Goal: Book appointment/travel/reservation: Register for event/course

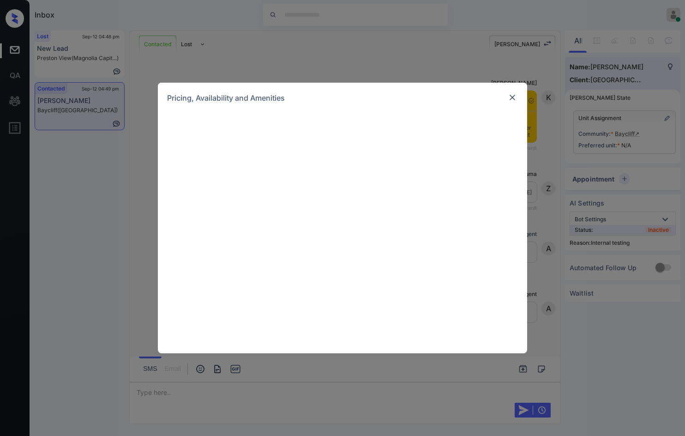
scroll to position [249, 0]
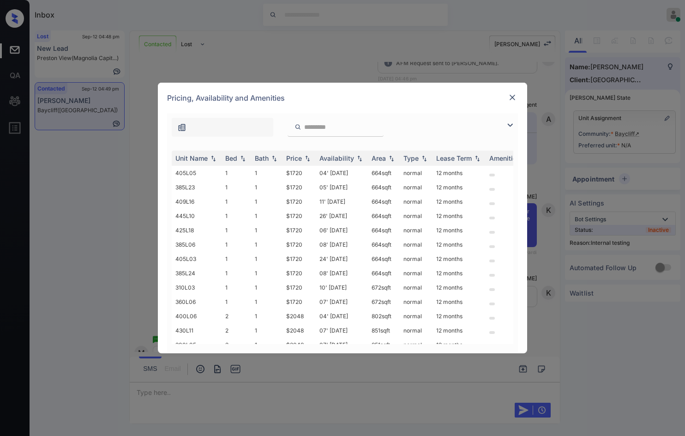
click at [513, 100] on img at bounding box center [512, 97] width 9 height 9
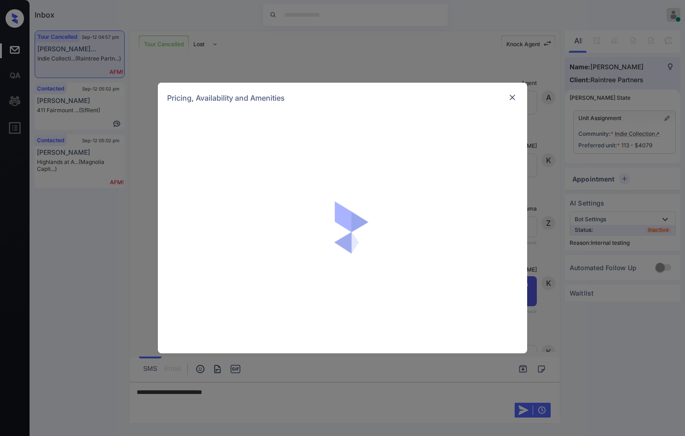
scroll to position [8813, 0]
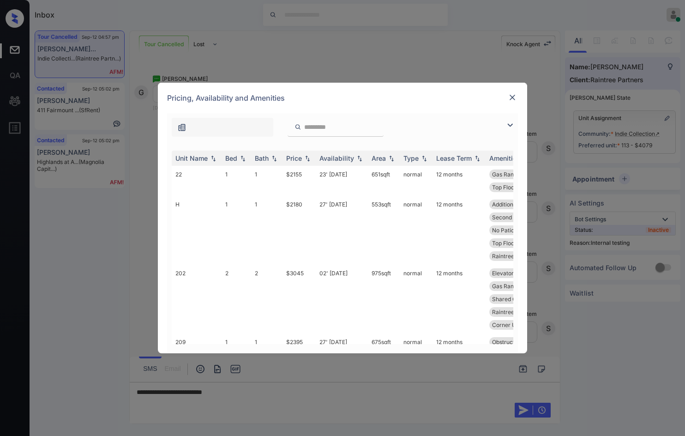
click at [510, 123] on img at bounding box center [509, 125] width 11 height 11
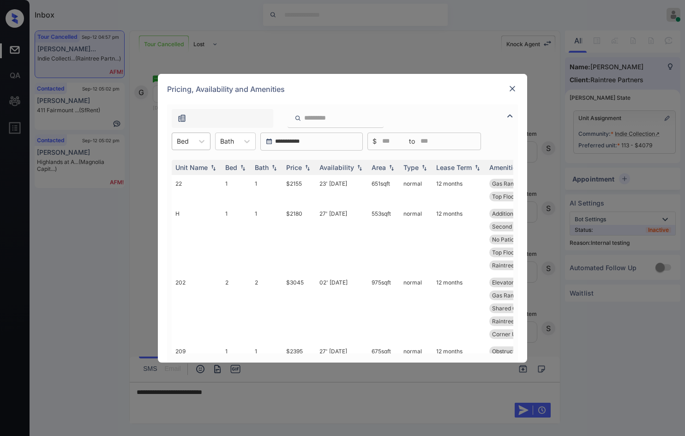
click at [190, 138] on div "Bed" at bounding box center [182, 140] width 21 height 13
drag, startPoint x: 200, startPoint y: 166, endPoint x: 216, endPoint y: 167, distance: 16.6
click at [199, 166] on div "1" at bounding box center [191, 164] width 39 height 17
click at [309, 163] on div "Price" at bounding box center [299, 167] width 26 height 8
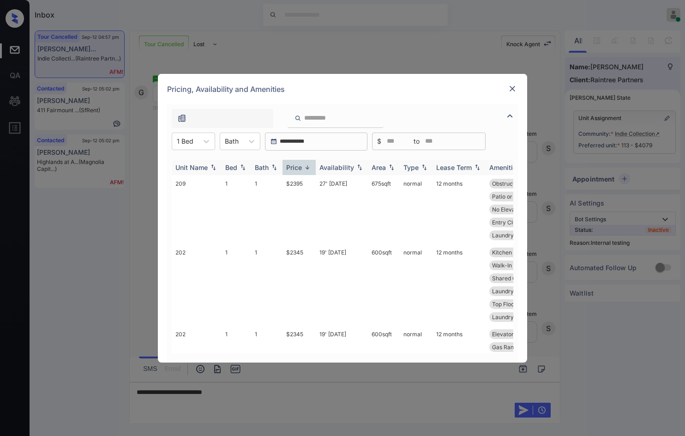
click at [309, 164] on img at bounding box center [307, 167] width 9 height 7
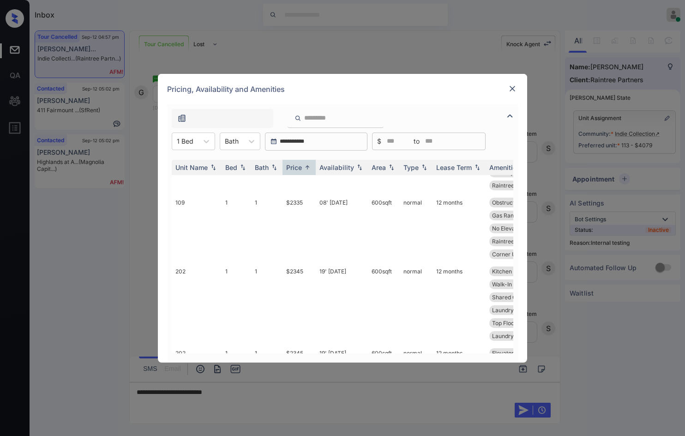
scroll to position [877, 0]
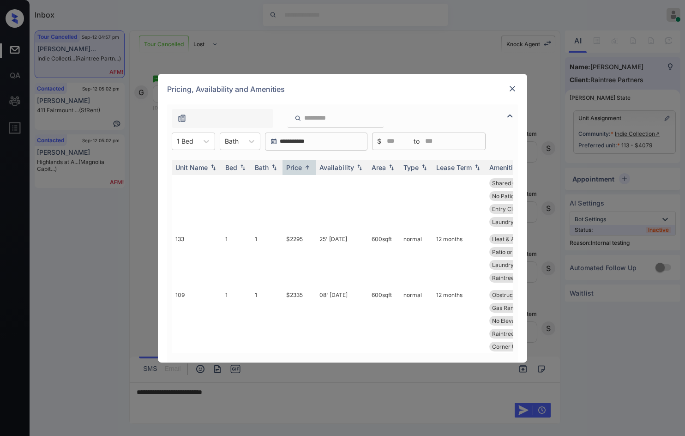
click at [514, 89] on img at bounding box center [512, 88] width 9 height 9
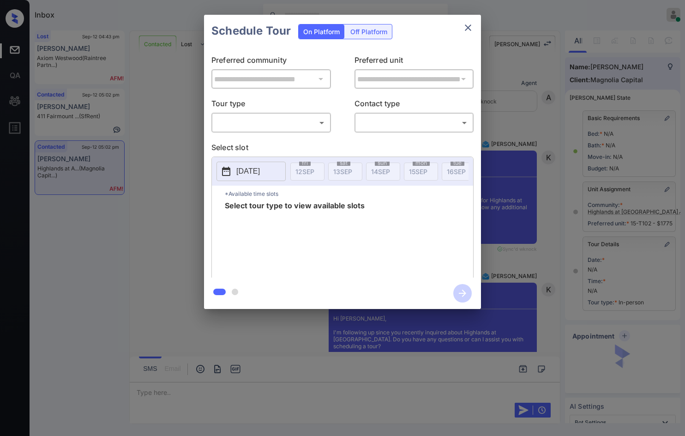
scroll to position [2471, 0]
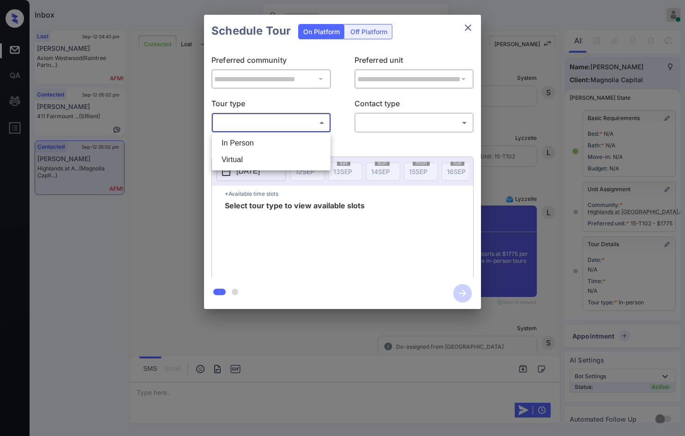
click at [321, 129] on body "Inbox Jezcil Usanastre Online Set yourself offline Set yourself on break Profil…" at bounding box center [342, 218] width 685 height 436
click at [321, 138] on li "In Person" at bounding box center [271, 143] width 114 height 17
type input "********"
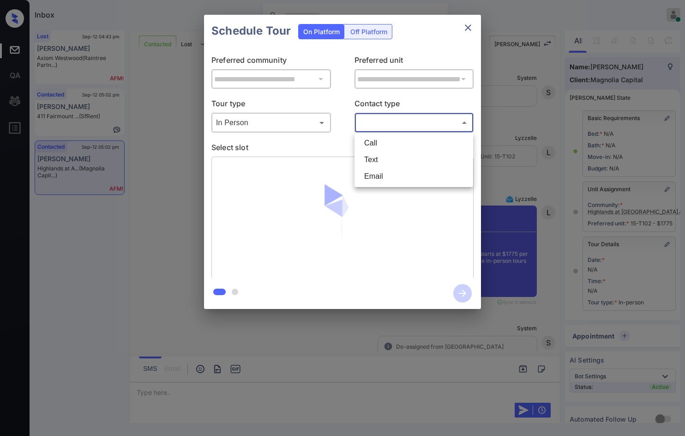
click at [392, 122] on body "Inbox Jezcil Usanastre Online Set yourself offline Set yourself on break Profil…" at bounding box center [342, 218] width 685 height 436
click at [394, 154] on li "Text" at bounding box center [414, 159] width 114 height 17
type input "****"
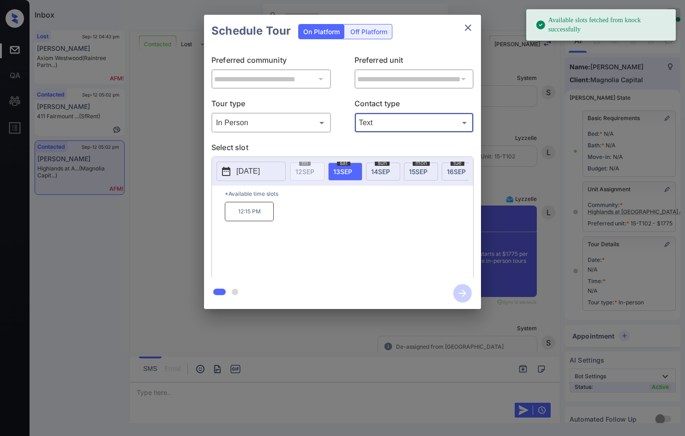
click at [386, 175] on div "sun 14 SEP" at bounding box center [383, 171] width 34 height 18
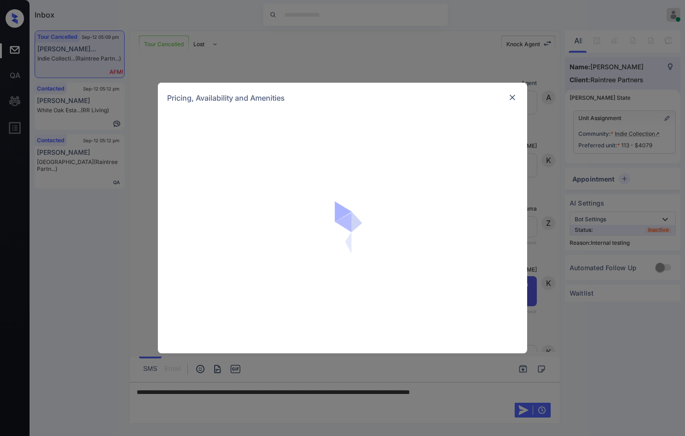
scroll to position [7533, 0]
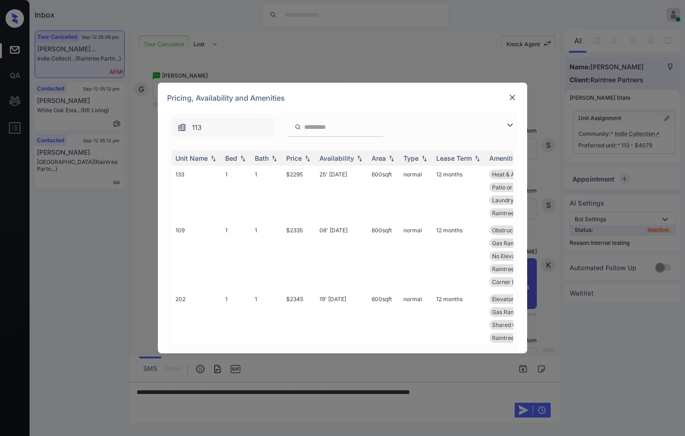
click at [508, 123] on img at bounding box center [509, 125] width 11 height 11
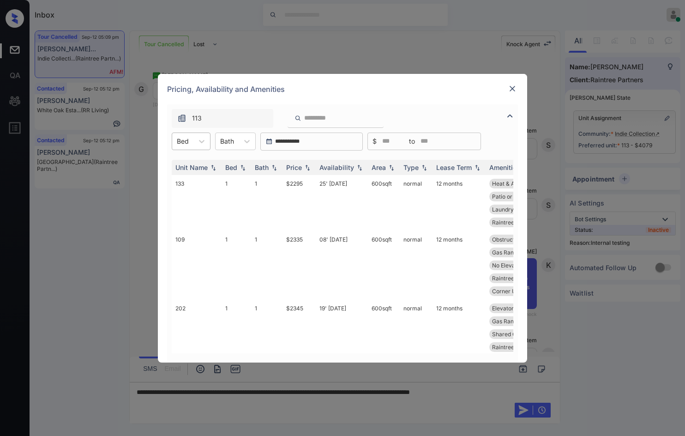
click at [179, 146] on div "Bed" at bounding box center [182, 140] width 21 height 13
click at [196, 199] on div "3" at bounding box center [191, 197] width 39 height 17
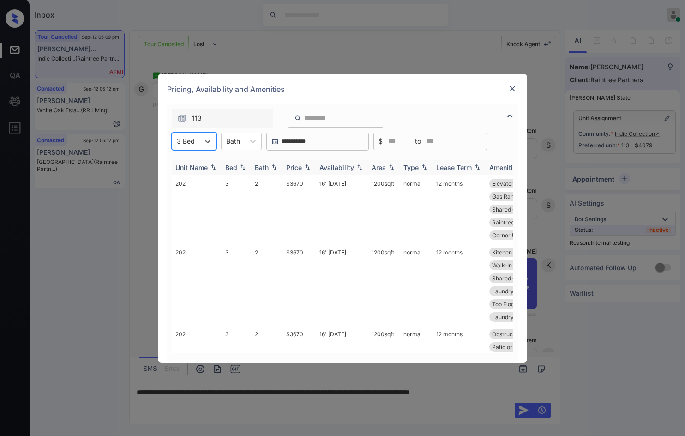
click at [309, 167] on img at bounding box center [307, 167] width 9 height 6
click at [309, 167] on img at bounding box center [307, 167] width 9 height 7
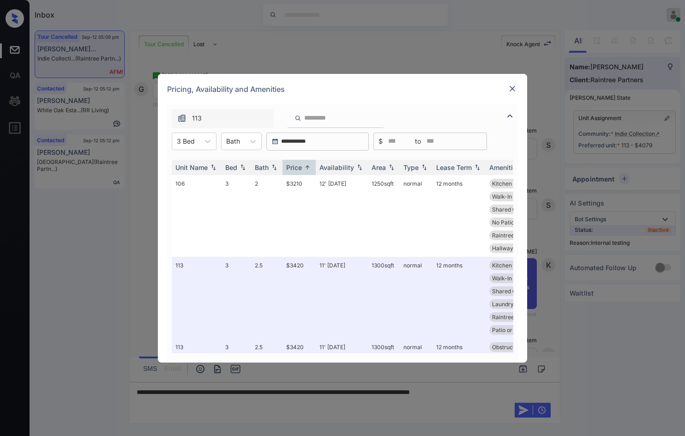
click at [522, 85] on div "Pricing, Availability and Amenities" at bounding box center [342, 89] width 369 height 30
click at [518, 87] on div "Pricing, Availability and Amenities" at bounding box center [342, 89] width 369 height 30
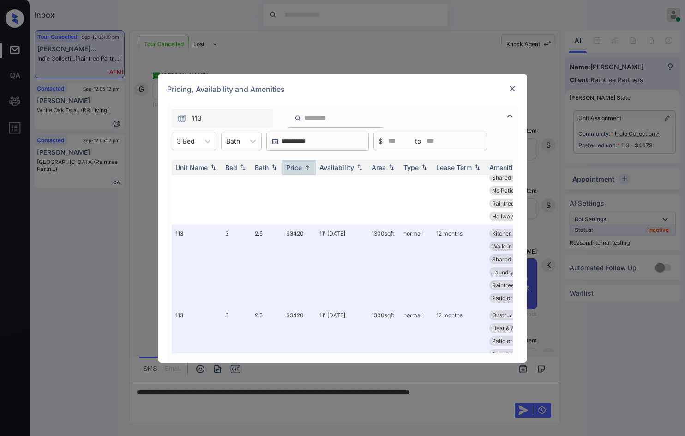
scroll to position [46, 0]
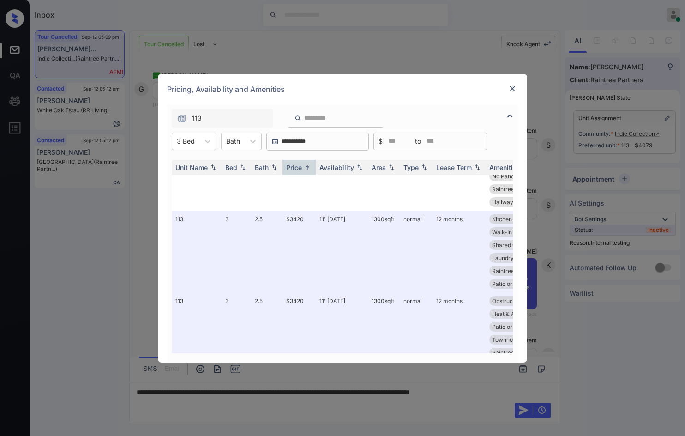
click at [514, 89] on img at bounding box center [512, 88] width 9 height 9
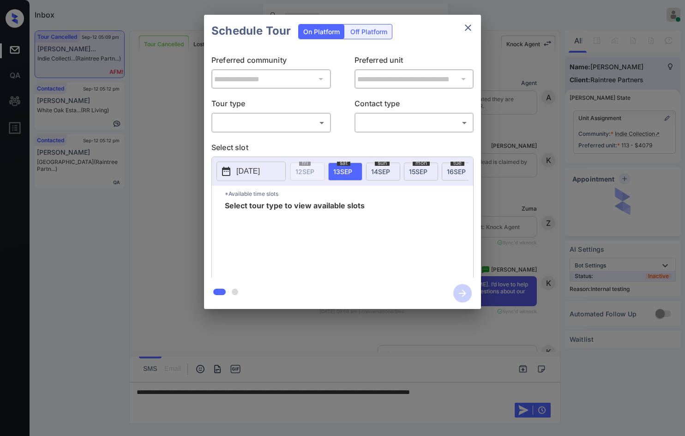
scroll to position [8386, 0]
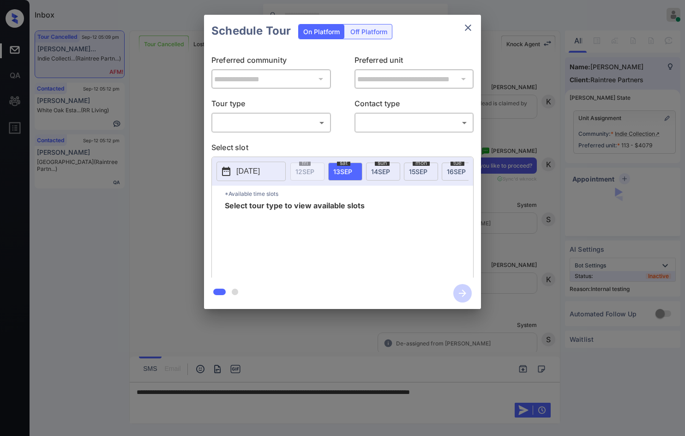
click at [297, 130] on body "Inbox Jezcil Usanastre Online Set yourself offline Set yourself on break Profil…" at bounding box center [342, 218] width 685 height 436
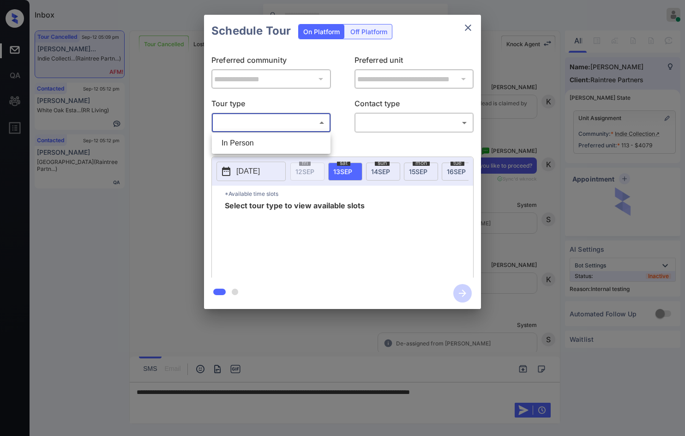
click at [292, 137] on li "In Person" at bounding box center [271, 143] width 114 height 17
type input "********"
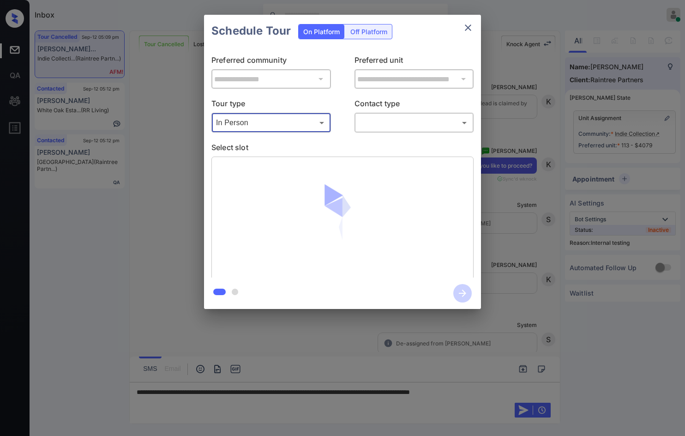
click at [391, 131] on div "​ ​" at bounding box center [414, 123] width 120 height 20
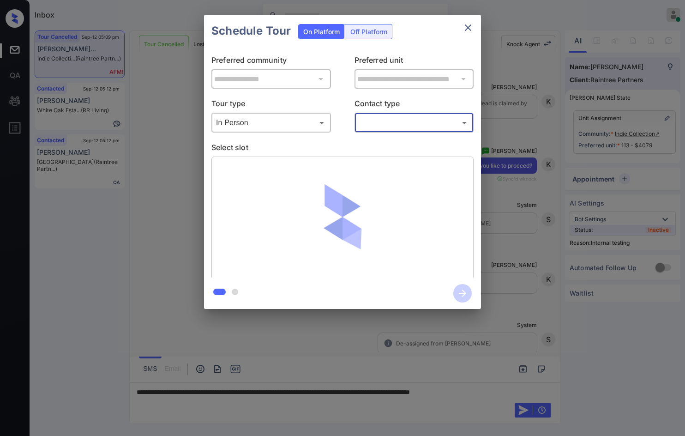
click at [394, 127] on body "Inbox Jezcil Usanastre Online Set yourself offline Set yourself on break Profil…" at bounding box center [342, 218] width 685 height 436
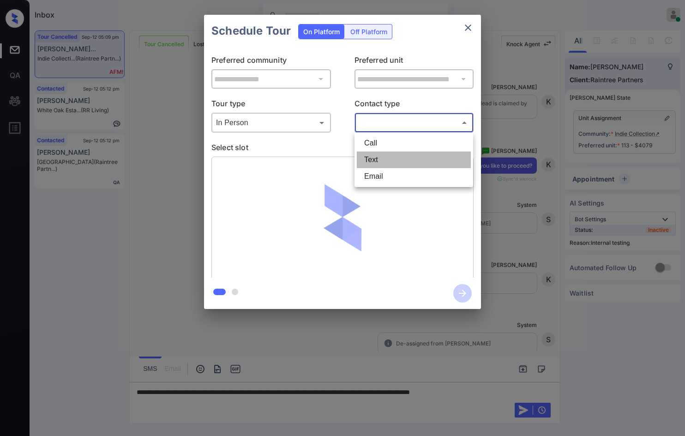
click at [393, 156] on li "Text" at bounding box center [414, 159] width 114 height 17
type input "****"
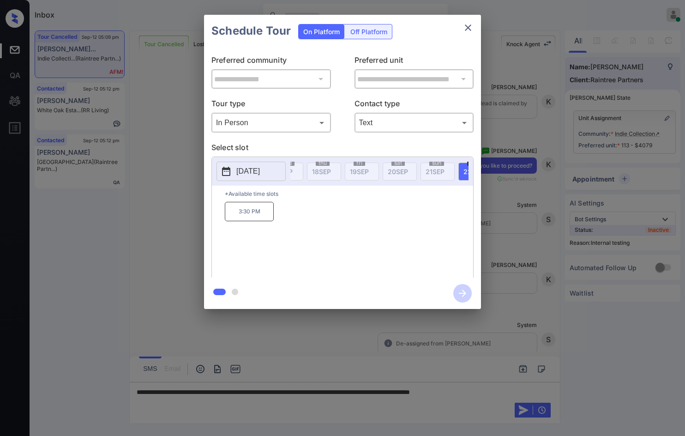
scroll to position [0, 251]
click at [131, 214] on div "**********" at bounding box center [342, 162] width 685 height 324
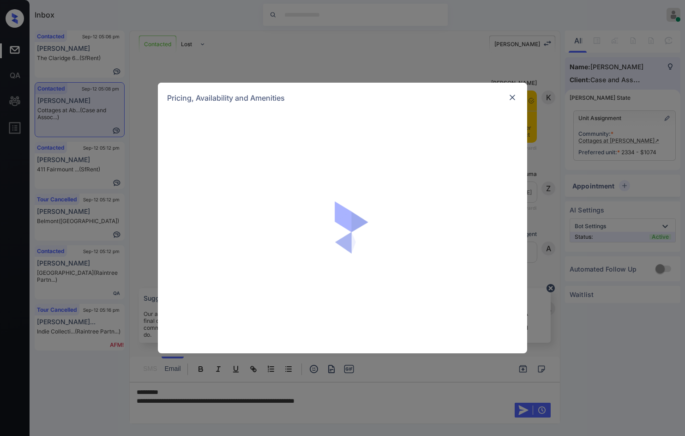
scroll to position [751, 0]
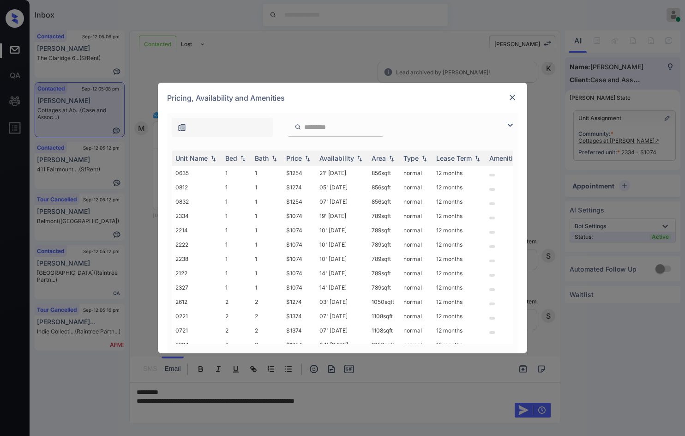
click at [511, 124] on img at bounding box center [509, 125] width 11 height 11
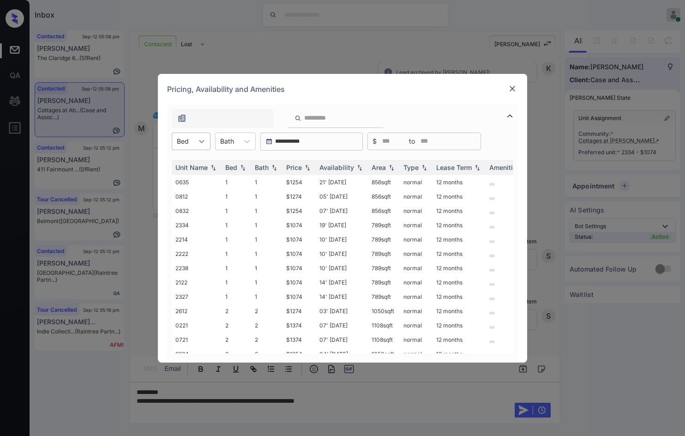
click at [194, 138] on div at bounding box center [201, 141] width 17 height 17
click at [189, 178] on div "2" at bounding box center [191, 180] width 39 height 17
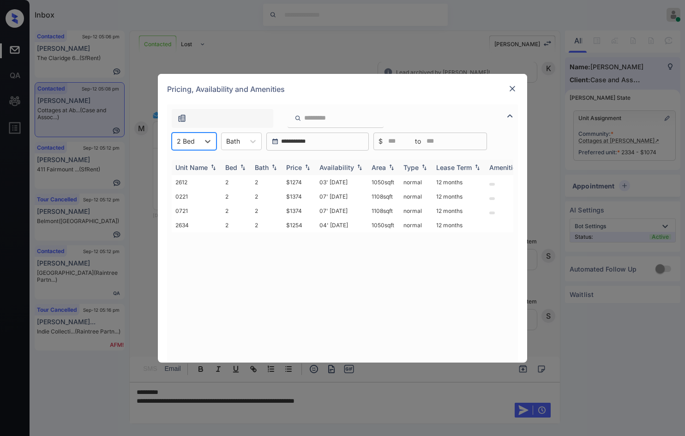
click at [306, 169] on img at bounding box center [307, 167] width 9 height 6
click at [306, 169] on img at bounding box center [307, 167] width 9 height 7
drag, startPoint x: 283, startPoint y: 180, endPoint x: 307, endPoint y: 182, distance: 23.6
click at [307, 182] on tr "2634 2 2 $1254 04' Jul 25 1050 sqft normal 12 months" at bounding box center [413, 182] width 482 height 14
copy tr "$1254"
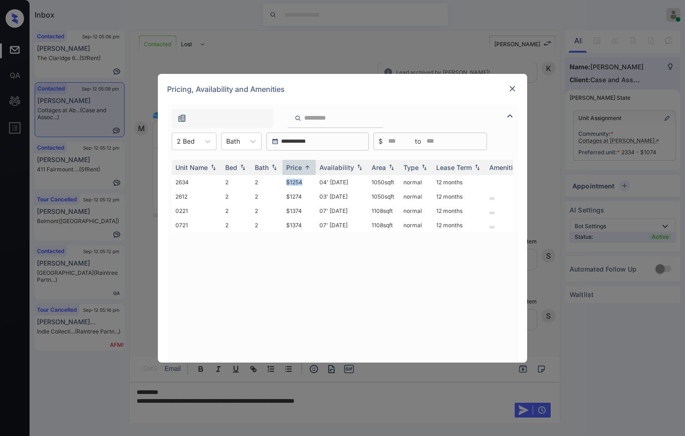
click at [515, 88] on img at bounding box center [512, 88] width 9 height 9
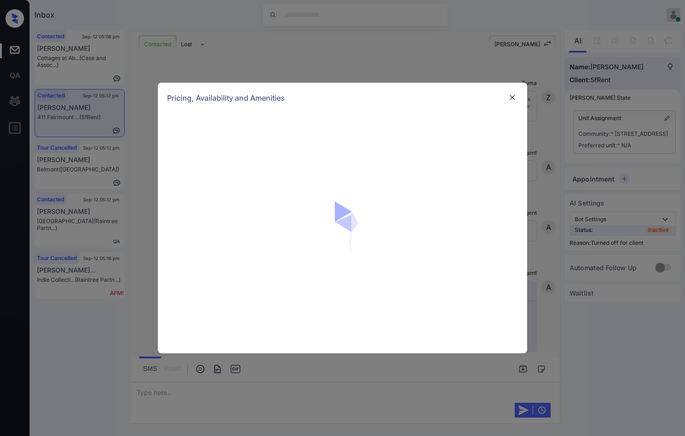
scroll to position [2177, 0]
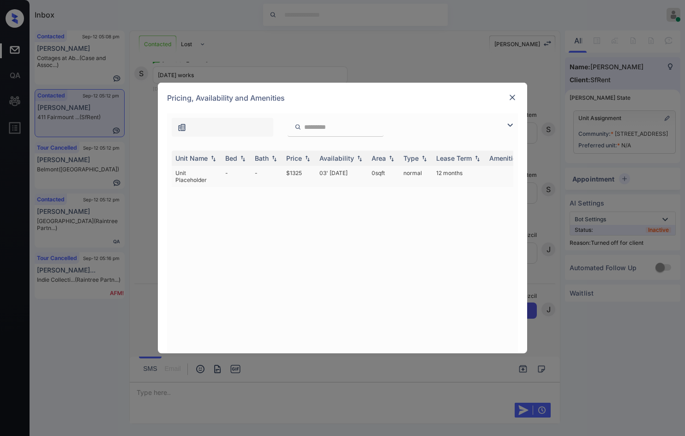
click at [314, 166] on td "$1325" at bounding box center [298, 176] width 33 height 21
click at [316, 171] on td "03' [DATE]" at bounding box center [342, 176] width 52 height 21
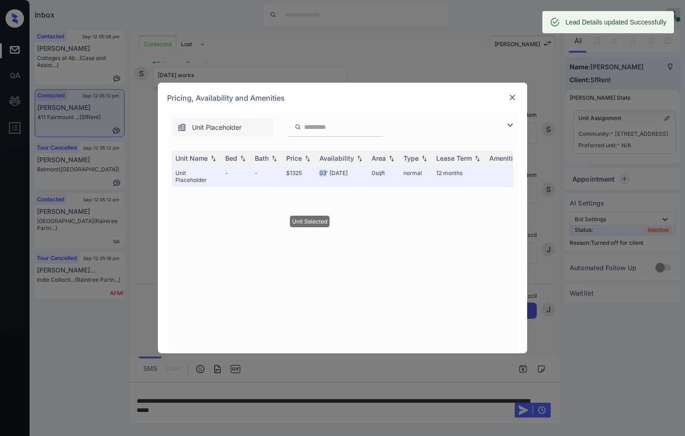
click at [516, 101] on img at bounding box center [512, 97] width 9 height 9
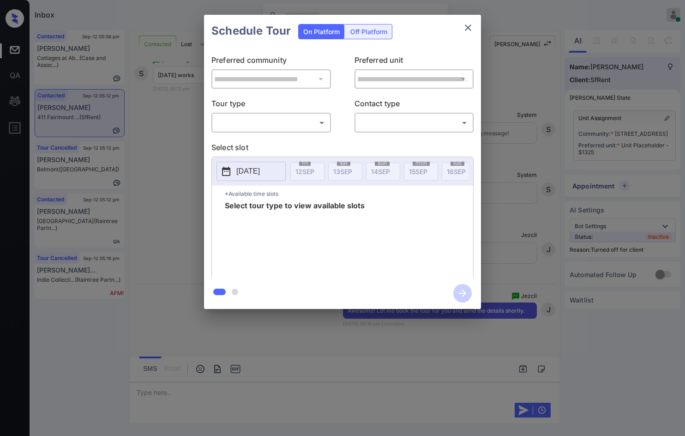
click at [380, 37] on div "Off Platform" at bounding box center [369, 31] width 46 height 14
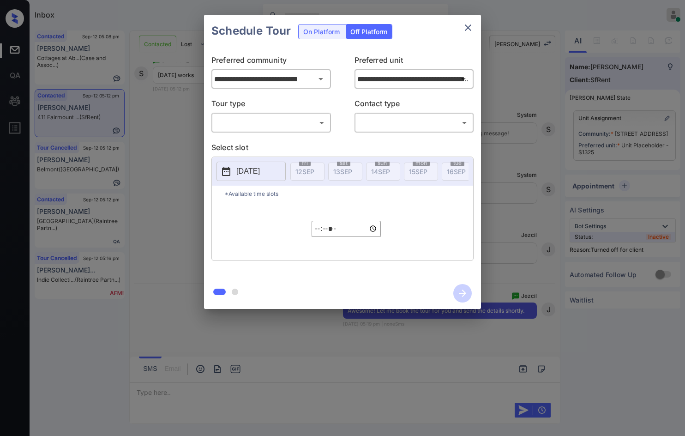
click at [316, 132] on div "​ ​" at bounding box center [271, 123] width 120 height 20
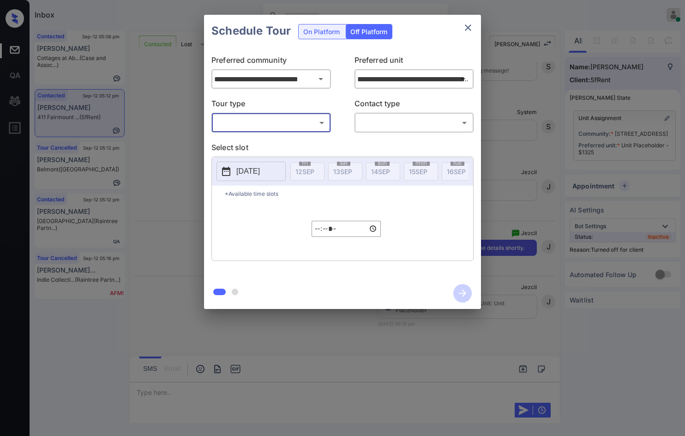
scroll to position [2240, 0]
click at [303, 132] on div "​ ​" at bounding box center [271, 123] width 120 height 20
click at [288, 143] on p "Select slot" at bounding box center [342, 149] width 262 height 15
click at [294, 126] on body "Inbox Jezcil Usanastre Online Set yourself offline Set yourself on break Profil…" at bounding box center [342, 218] width 685 height 436
click at [286, 146] on li "In Person" at bounding box center [271, 143] width 114 height 17
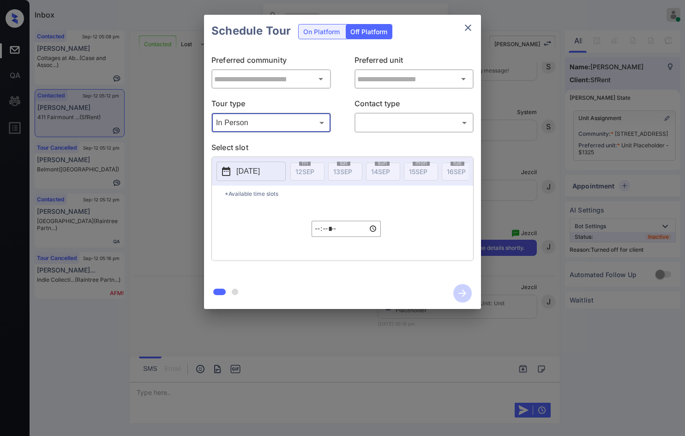
type input "********"
type input "**********"
click at [370, 129] on body "Inbox Jezcil Usanastre Online Set yourself offline Set yourself on break Profil…" at bounding box center [342, 218] width 685 height 436
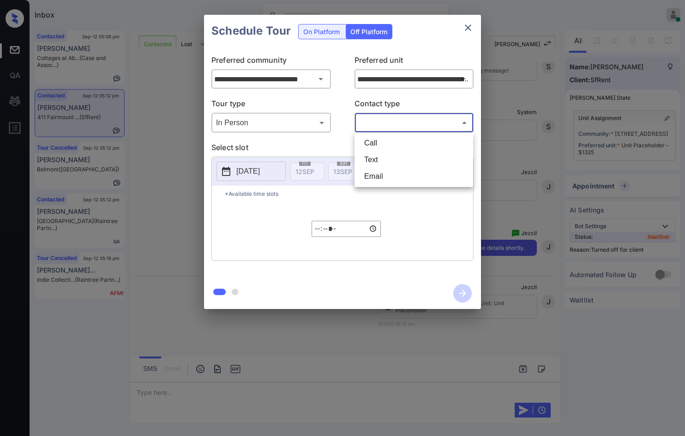
click at [378, 161] on li "Text" at bounding box center [414, 159] width 114 height 17
type input "****"
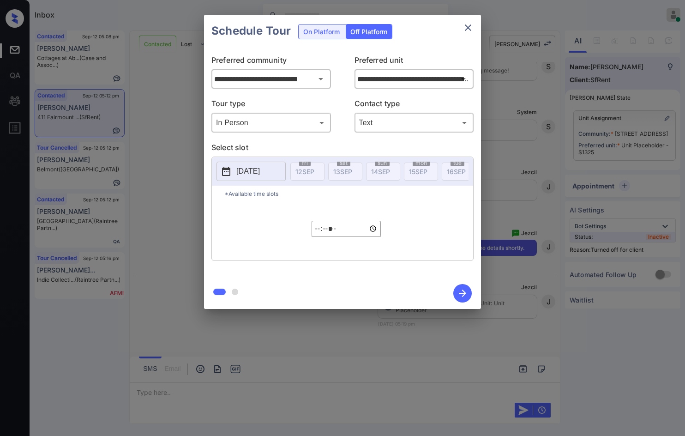
click at [260, 175] on p "[DATE]" at bounding box center [248, 171] width 24 height 11
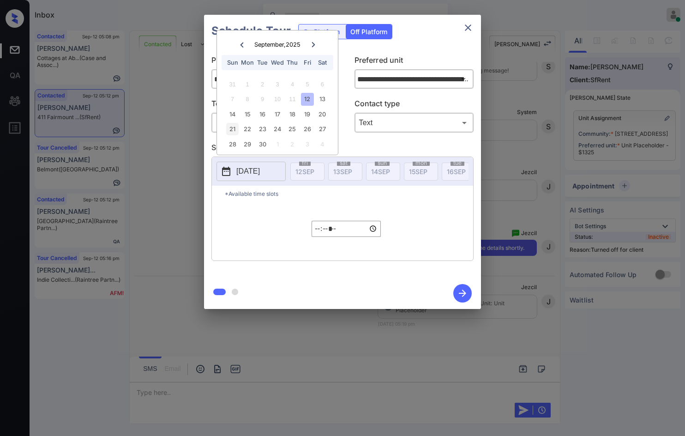
click at [233, 130] on div "21" at bounding box center [232, 129] width 12 height 12
click at [318, 237] on input "*****" at bounding box center [346, 229] width 69 height 16
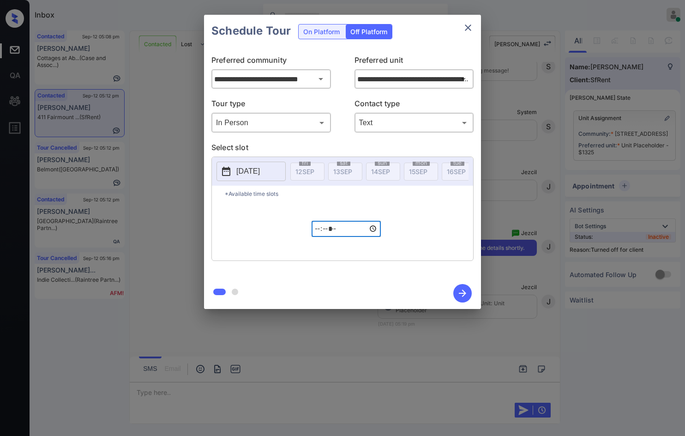
type input "*****"
click at [456, 294] on icon "button" at bounding box center [462, 293] width 18 height 18
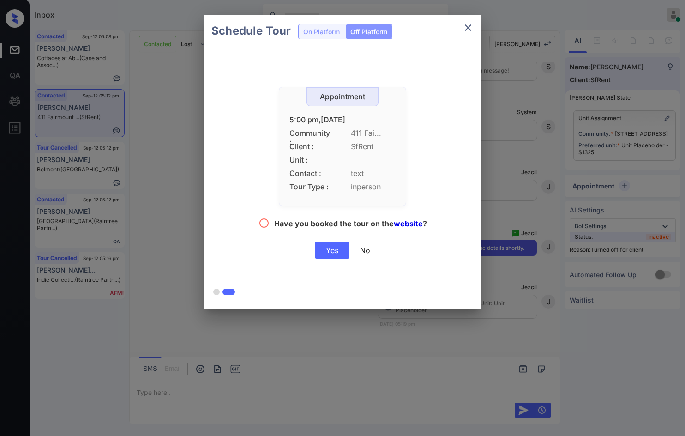
click at [333, 252] on div "Yes" at bounding box center [332, 250] width 35 height 17
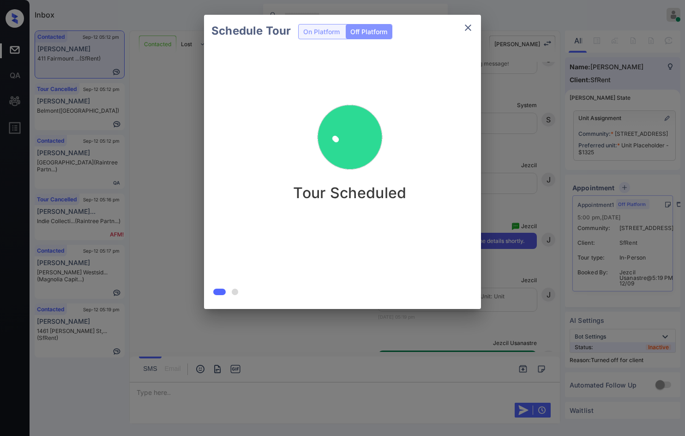
scroll to position [2299, 0]
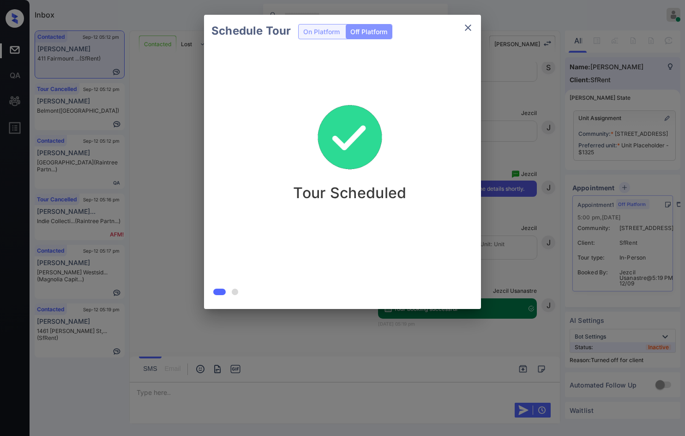
click at [187, 245] on div "Schedule Tour On Platform Off Platform Tour Scheduled" at bounding box center [342, 162] width 685 height 324
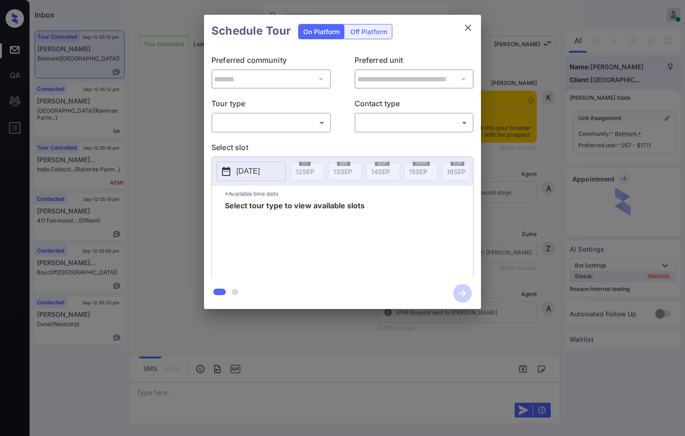
scroll to position [5097, 0]
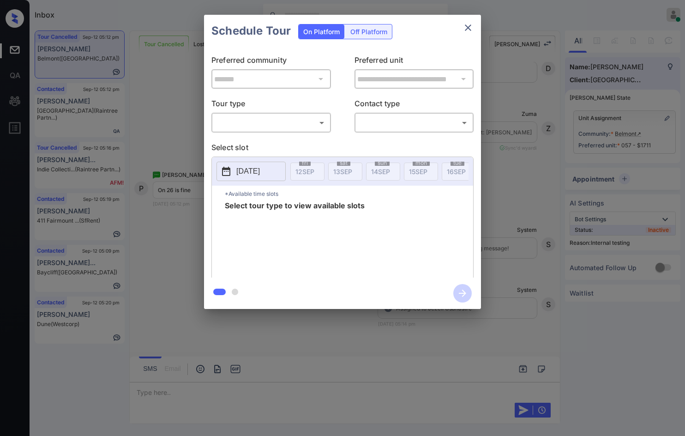
click at [319, 131] on div "​ ​" at bounding box center [271, 123] width 120 height 20
click at [312, 136] on div "**********" at bounding box center [342, 162] width 277 height 230
click at [321, 126] on body "Inbox Jezcil Usanastre Online Set yourself offline Set yourself on break Profil…" at bounding box center [342, 218] width 685 height 436
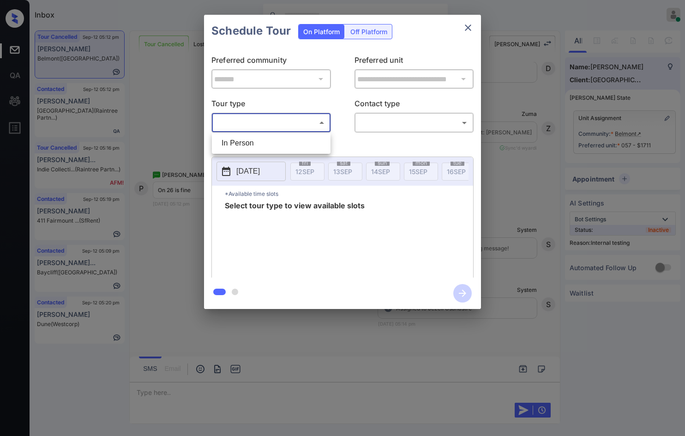
click at [301, 139] on li "In Person" at bounding box center [271, 143] width 114 height 17
type input "********"
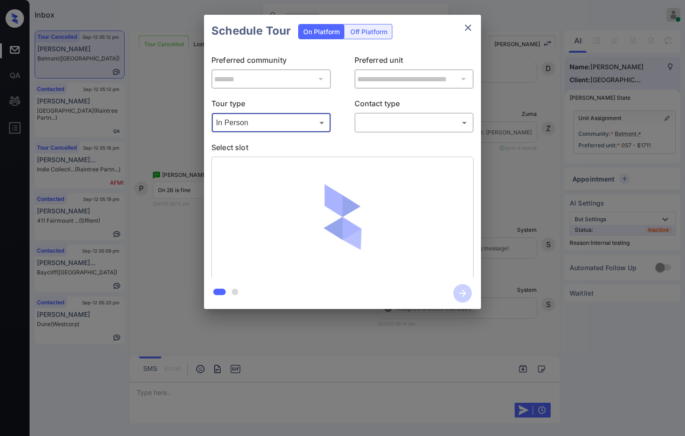
click at [362, 118] on body "Inbox Jezcil Usanastre Online Set yourself offline Set yourself on break Profil…" at bounding box center [342, 218] width 685 height 436
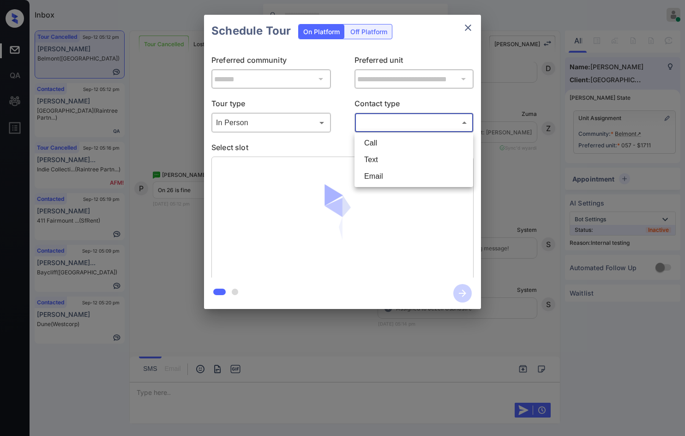
click at [370, 156] on li "Text" at bounding box center [414, 159] width 114 height 17
type input "****"
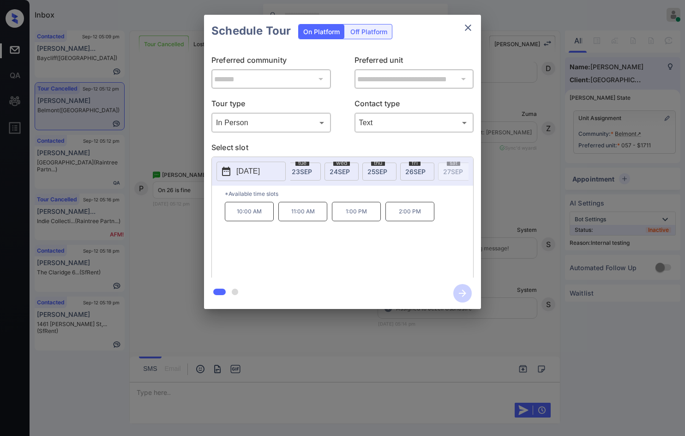
scroll to position [0, 454]
click at [373, 172] on span "26 SEP" at bounding box center [381, 172] width 20 height 8
drag, startPoint x: 230, startPoint y: 219, endPoint x: 269, endPoint y: 218, distance: 38.3
click at [269, 218] on p "10:00 AM" at bounding box center [249, 211] width 49 height 19
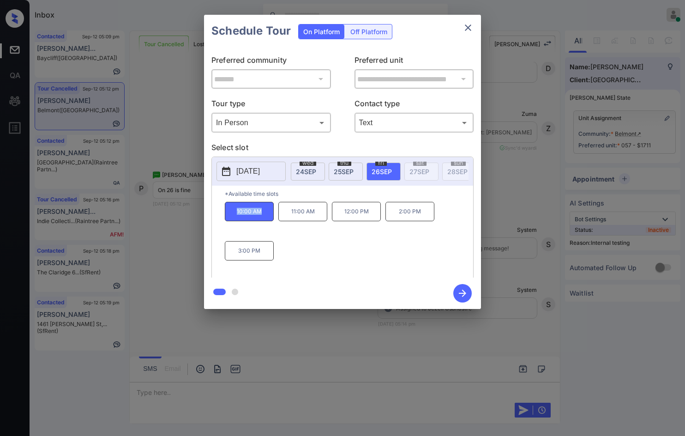
copy p "10:00 AM"
drag, startPoint x: 365, startPoint y: 214, endPoint x: 371, endPoint y: 214, distance: 5.1
click at [371, 214] on p "12:00 PM" at bounding box center [356, 211] width 49 height 19
copy p "12:00 PM"
drag, startPoint x: 242, startPoint y: 255, endPoint x: 270, endPoint y: 256, distance: 28.2
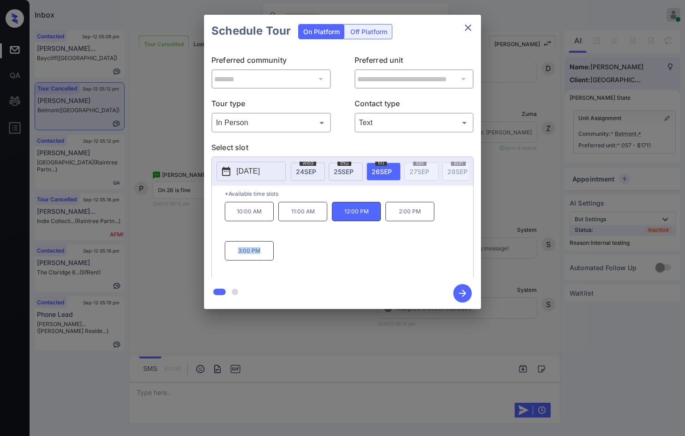
click at [270, 256] on p "3:00 PM" at bounding box center [249, 250] width 49 height 19
click at [172, 199] on div "**********" at bounding box center [342, 162] width 685 height 324
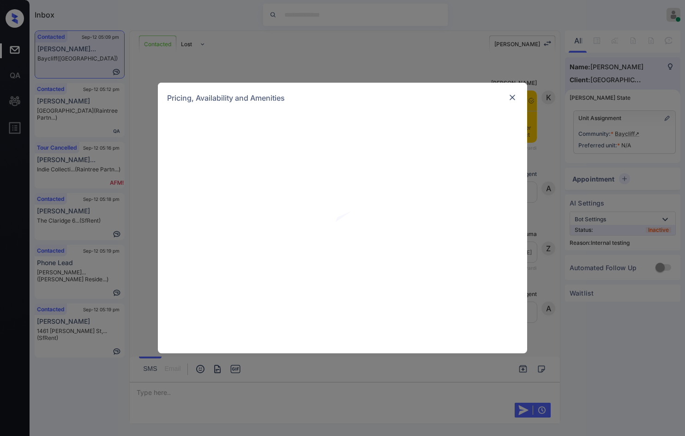
scroll to position [1971, 0]
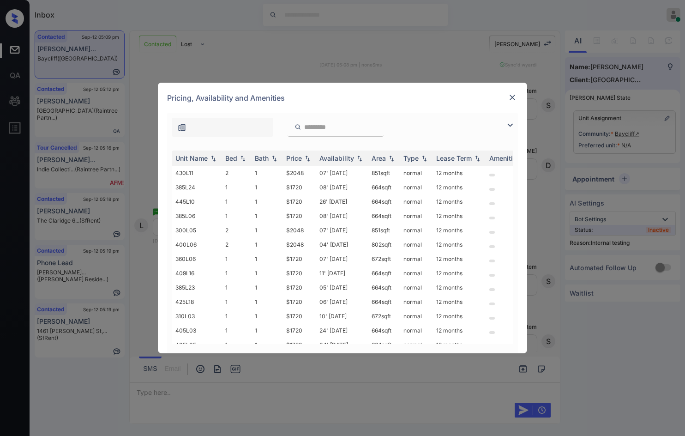
click at [510, 124] on img at bounding box center [509, 125] width 11 height 11
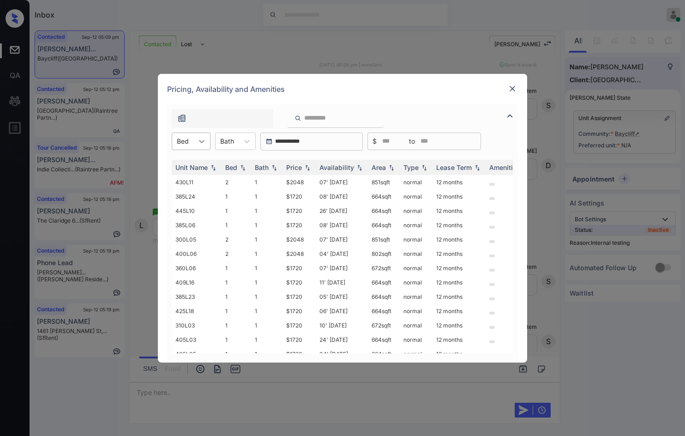
click at [197, 139] on icon at bounding box center [201, 141] width 9 height 9
click at [200, 161] on div "1" at bounding box center [191, 164] width 39 height 17
click at [306, 166] on img at bounding box center [307, 167] width 9 height 6
click at [280, 182] on td "1" at bounding box center [266, 182] width 31 height 14
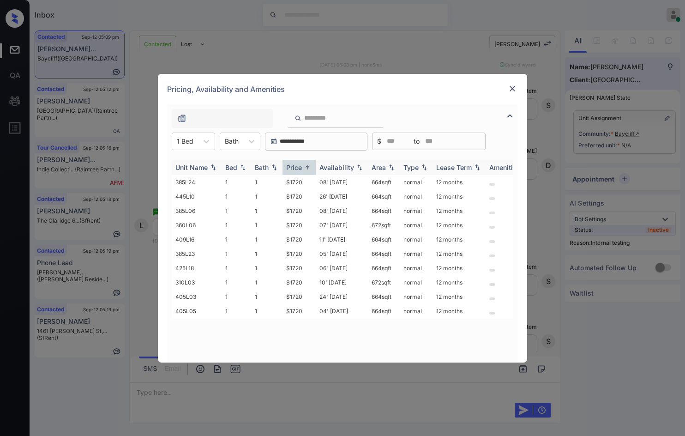
click at [312, 168] on img at bounding box center [307, 167] width 9 height 7
click at [312, 167] on img at bounding box center [307, 167] width 9 height 6
click at [309, 168] on img at bounding box center [307, 167] width 9 height 7
drag, startPoint x: 282, startPoint y: 201, endPoint x: 306, endPoint y: 198, distance: 24.2
click at [306, 198] on tr "445L10 1 1 $1720 26' [DATE] 664 sqft normal 12 months" at bounding box center [413, 196] width 482 height 14
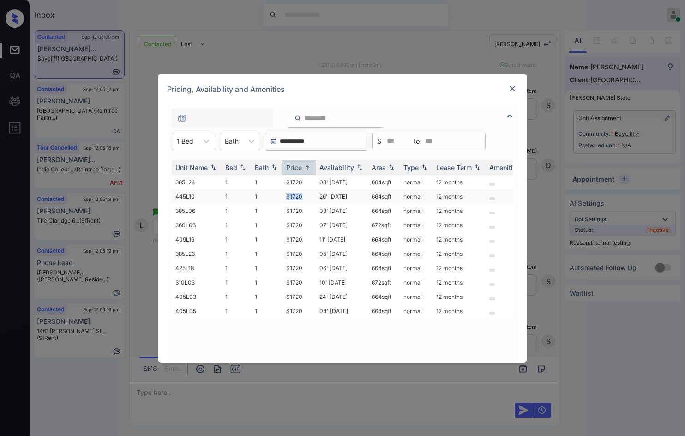
click at [306, 198] on td "$1720" at bounding box center [298, 196] width 33 height 14
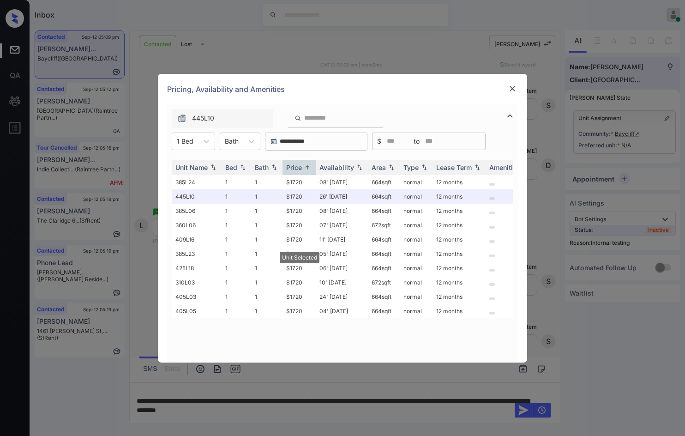
click at [510, 91] on img at bounding box center [512, 88] width 9 height 9
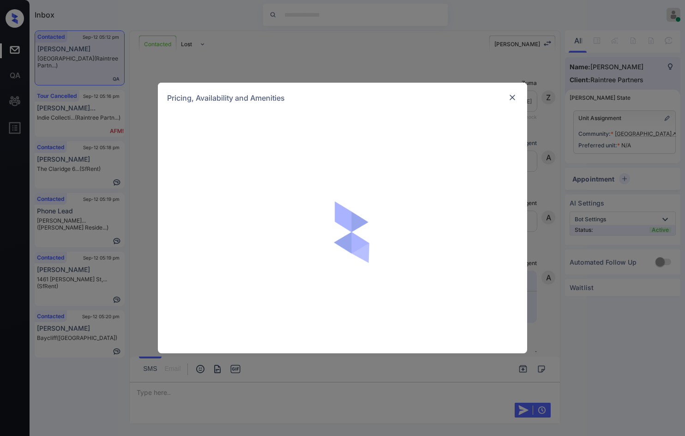
scroll to position [446, 0]
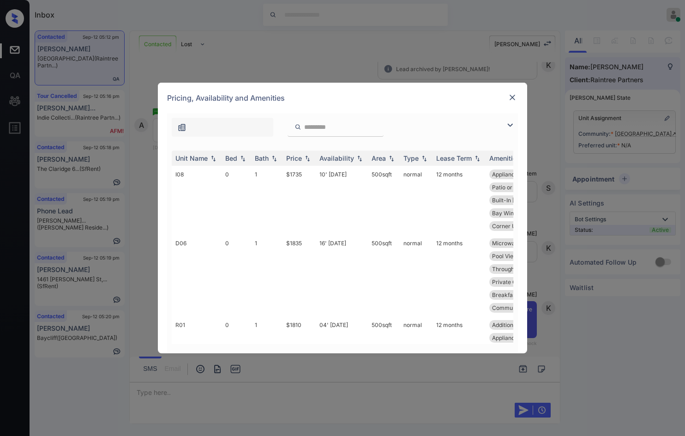
click at [507, 126] on img at bounding box center [509, 125] width 11 height 11
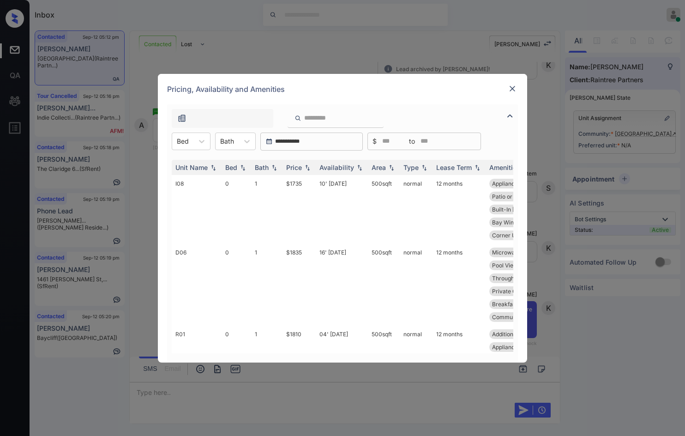
click at [211, 138] on div "**********" at bounding box center [342, 141] width 351 height 18
click at [199, 144] on icon at bounding box center [201, 141] width 9 height 9
click at [198, 179] on div "1" at bounding box center [191, 180] width 39 height 17
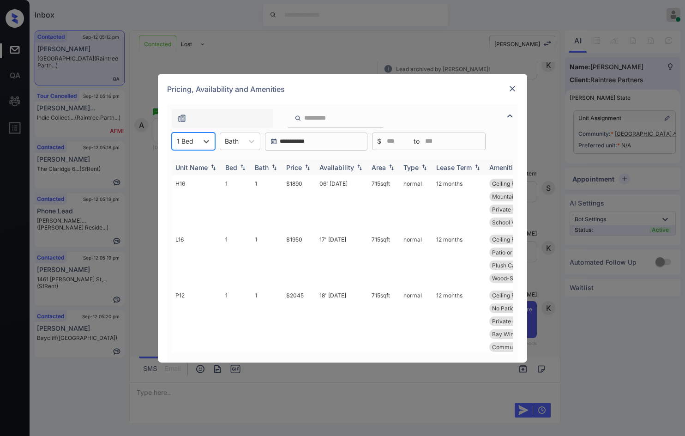
click at [312, 168] on th "Price" at bounding box center [298, 167] width 33 height 15
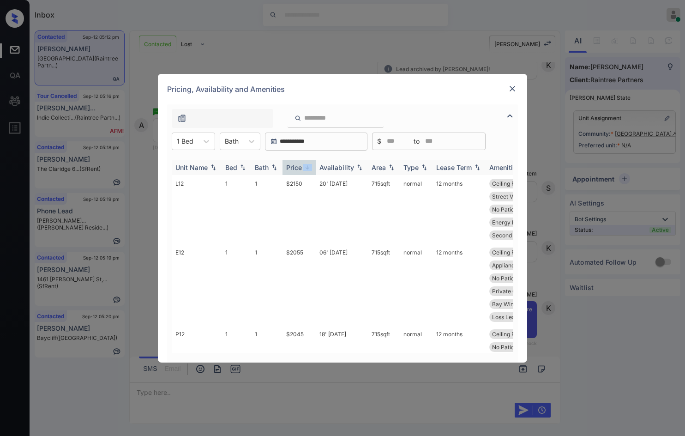
click at [312, 168] on th "Price" at bounding box center [298, 167] width 33 height 15
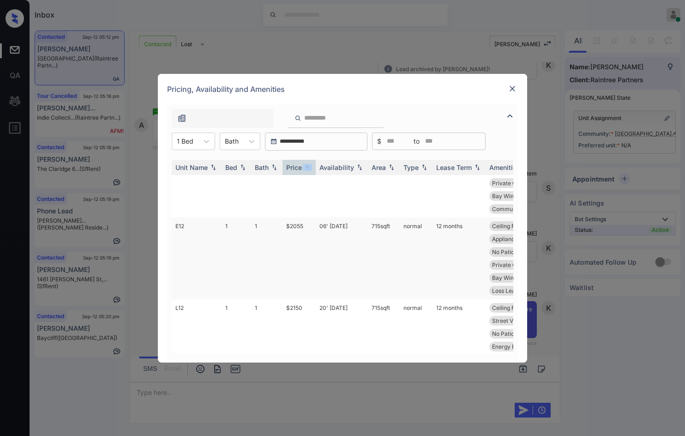
scroll to position [138, 0]
click at [357, 236] on td "06' [DATE]" at bounding box center [342, 258] width 52 height 82
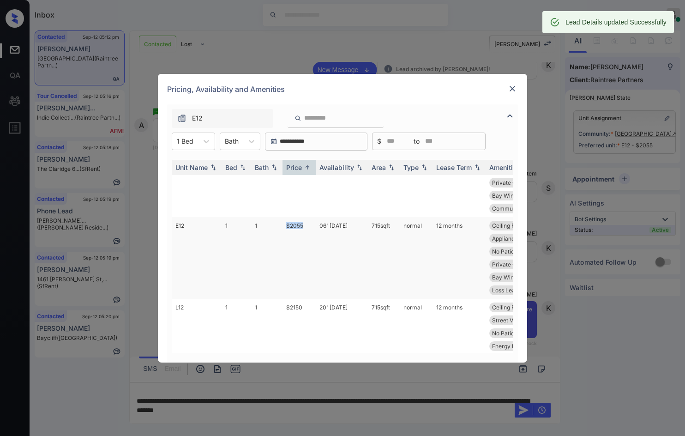
drag, startPoint x: 284, startPoint y: 227, endPoint x: 308, endPoint y: 227, distance: 24.0
click at [308, 227] on td "$2055" at bounding box center [298, 258] width 33 height 82
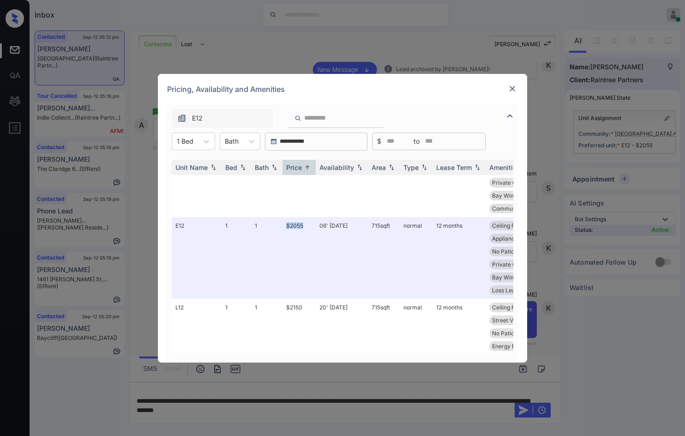
click at [509, 87] on img at bounding box center [512, 88] width 9 height 9
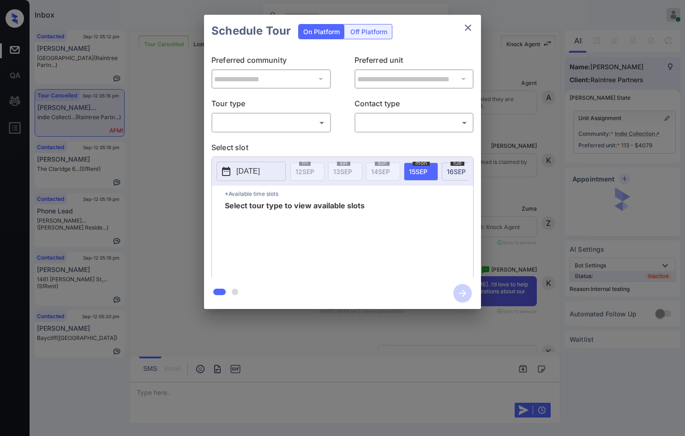
scroll to position [9401, 0]
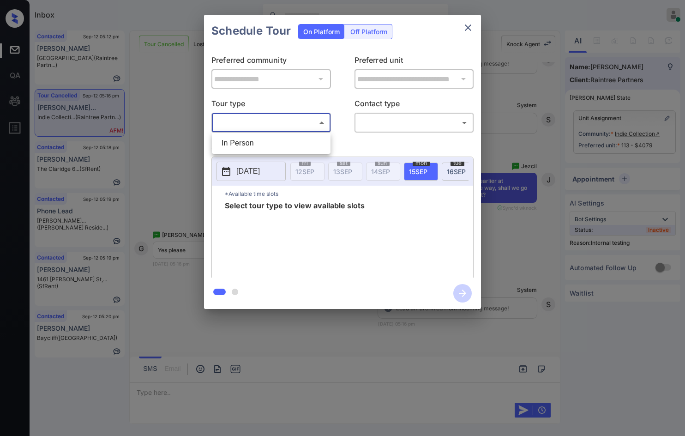
click at [327, 126] on body "Inbox Jezcil Usanastre Online Set yourself offline Set yourself on break Profil…" at bounding box center [342, 218] width 685 height 436
click at [301, 133] on ul "In Person" at bounding box center [271, 142] width 119 height 21
click at [307, 139] on li "In Person" at bounding box center [271, 143] width 114 height 17
type input "********"
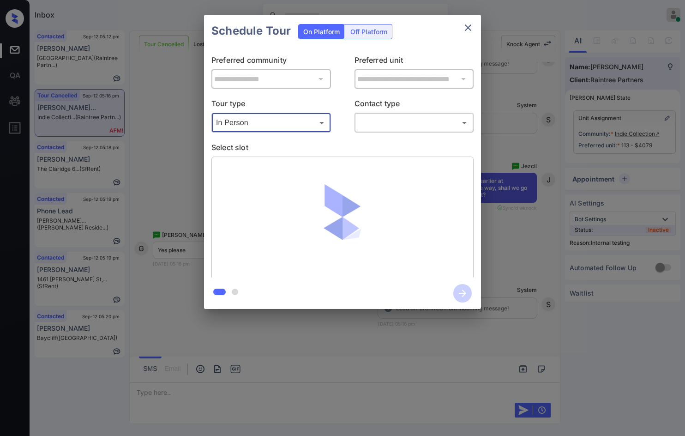
click at [379, 126] on body "Inbox Jezcil Usanastre Online Set yourself offline Set yourself on break Profil…" at bounding box center [342, 218] width 685 height 436
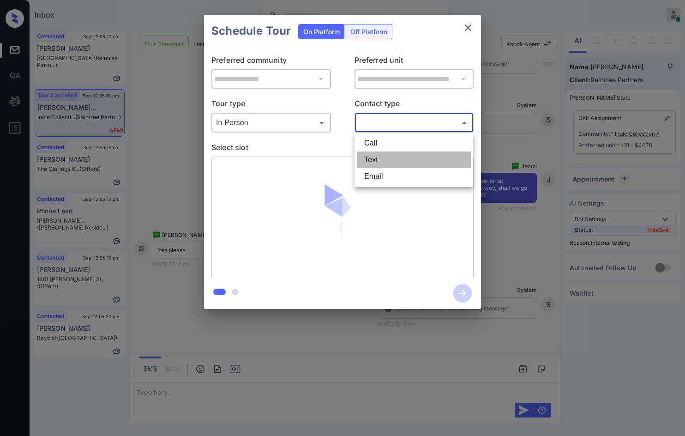
click at [381, 161] on li "Text" at bounding box center [414, 159] width 114 height 17
type input "****"
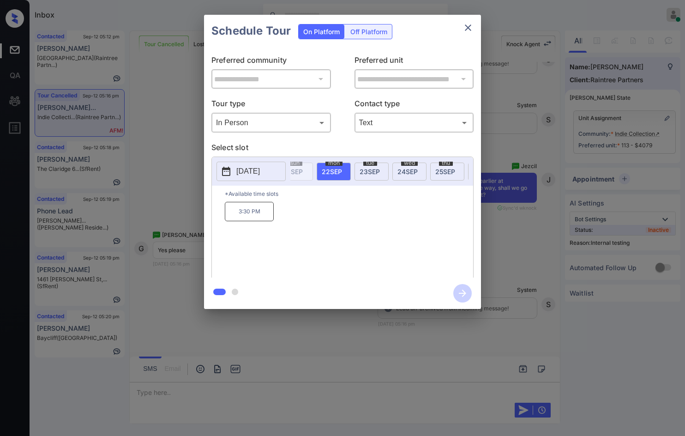
scroll to position [0, 332]
drag, startPoint x: 225, startPoint y: 217, endPoint x: 266, endPoint y: 215, distance: 41.6
click at [269, 215] on p "3:30 PM" at bounding box center [249, 211] width 49 height 19
copy p "3:30 PM"
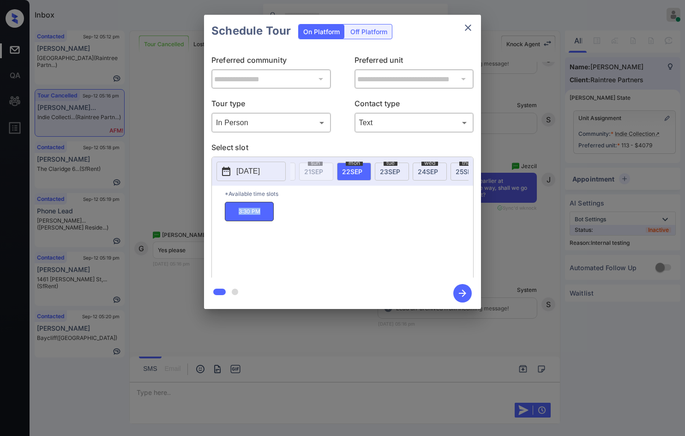
click at [131, 197] on div "**********" at bounding box center [342, 162] width 685 height 324
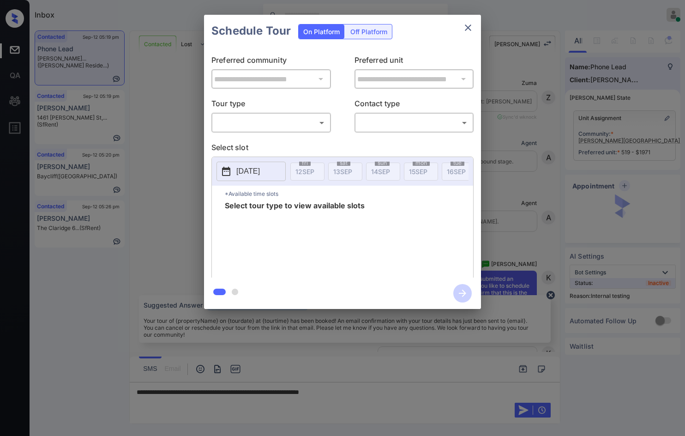
scroll to position [4037, 0]
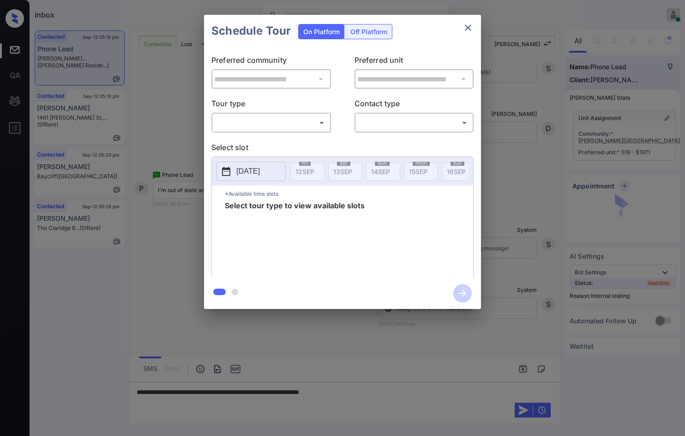
click at [304, 120] on body "Inbox Jezcil Usanastre Online Set yourself offline Set yourself on break Profil…" at bounding box center [342, 218] width 685 height 436
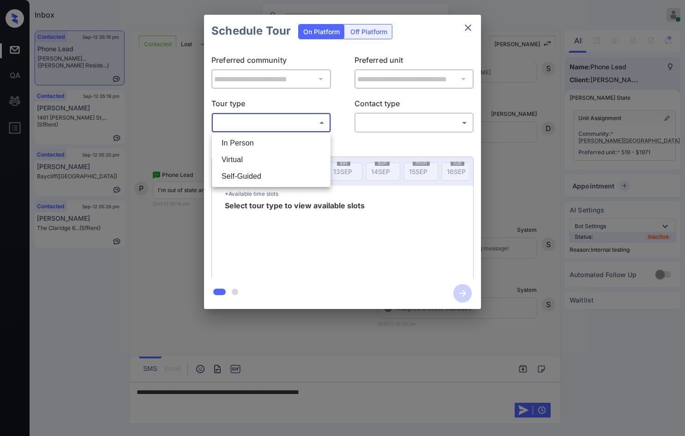
click at [186, 168] on div at bounding box center [342, 218] width 685 height 436
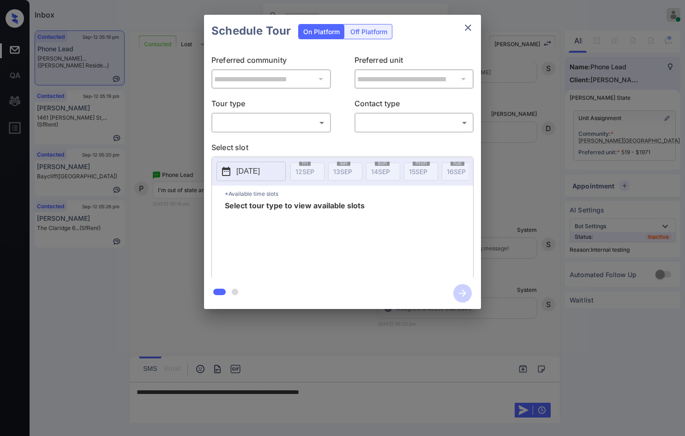
click at [185, 236] on div "**********" at bounding box center [342, 162] width 685 height 324
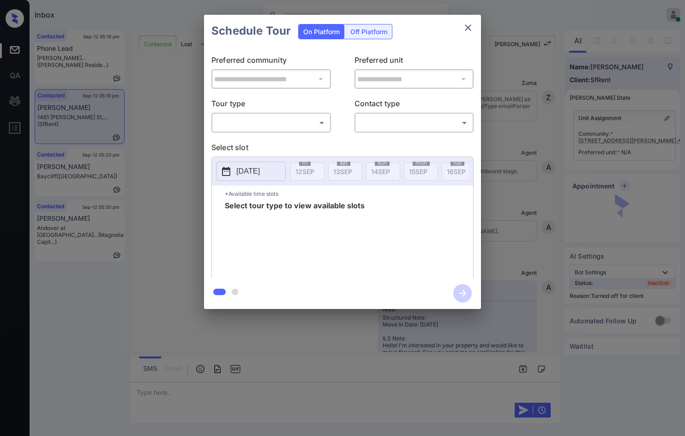
scroll to position [865, 0]
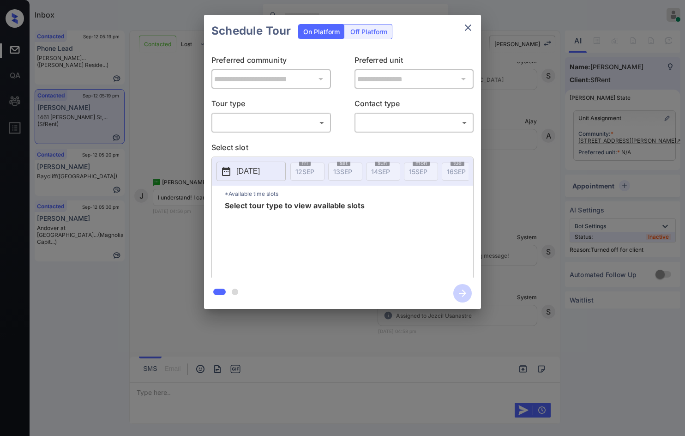
click at [365, 31] on div "Off Platform" at bounding box center [369, 31] width 46 height 14
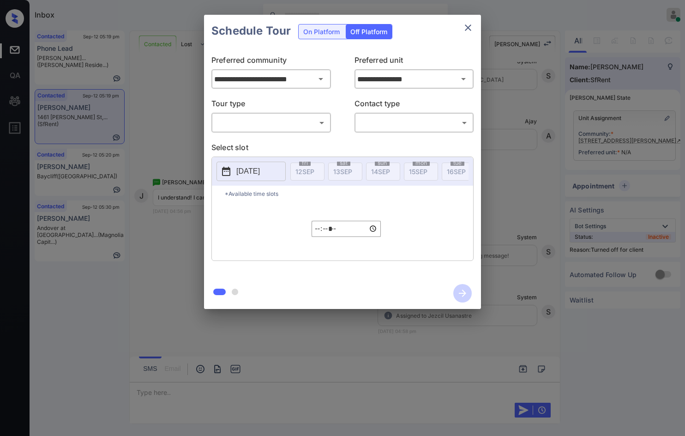
click at [332, 113] on div "Tour type ​ ​ Contact type ​ ​" at bounding box center [342, 115] width 262 height 35
click at [319, 123] on body "Inbox Jezcil Usanastre Online Set yourself offline Set yourself on break Profil…" at bounding box center [342, 218] width 685 height 436
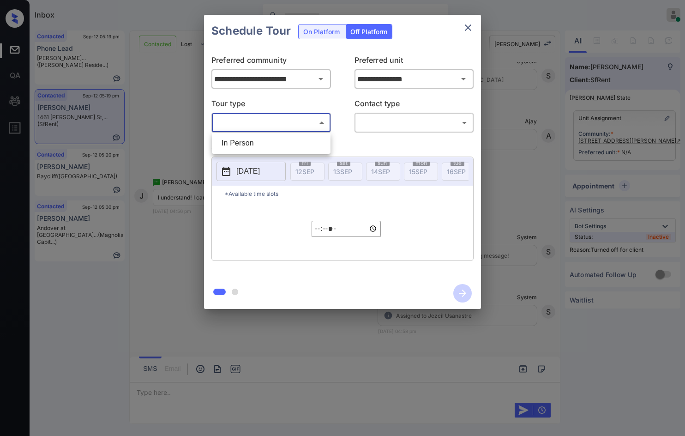
click at [318, 132] on div at bounding box center [342, 218] width 685 height 436
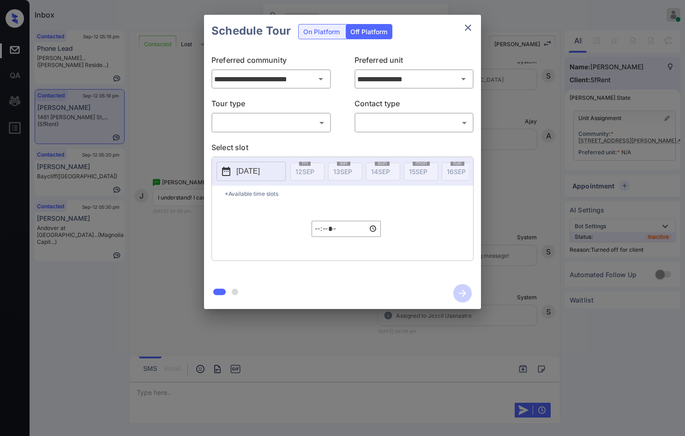
click at [299, 120] on body "Inbox Jezcil Usanastre Online Set yourself offline Set yourself on break Profil…" at bounding box center [342, 218] width 685 height 436
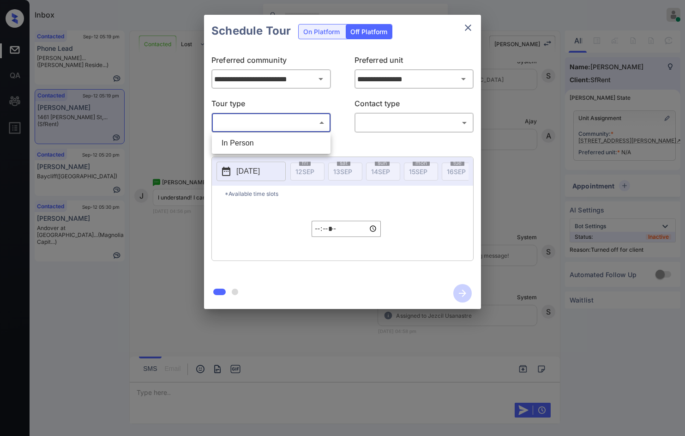
drag, startPoint x: 299, startPoint y: 120, endPoint x: 313, endPoint y: 137, distance: 21.9
click at [300, 138] on li "In Person" at bounding box center [271, 143] width 114 height 17
type input "********"
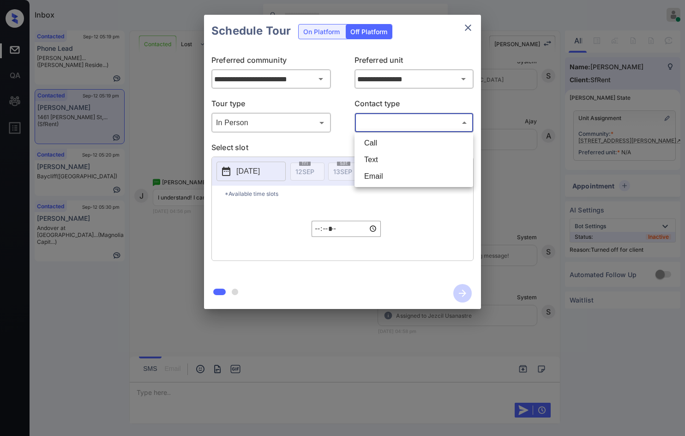
click at [382, 129] on body "Inbox Jezcil Usanastre Online Set yourself offline Set yourself on break Profil…" at bounding box center [342, 218] width 685 height 436
click at [377, 159] on li "Text" at bounding box center [414, 159] width 114 height 17
type input "****"
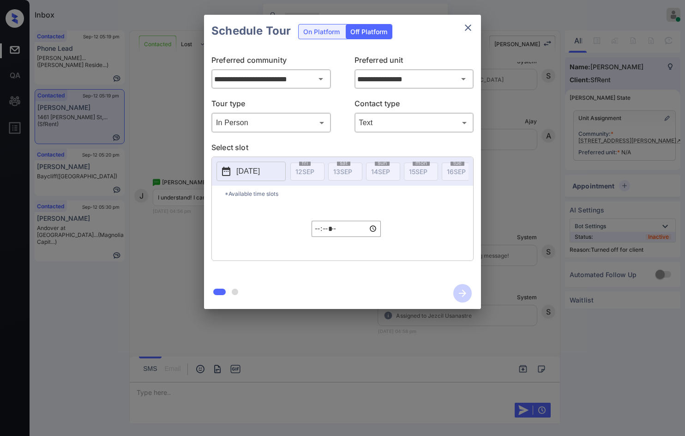
drag, startPoint x: 236, startPoint y: 174, endPoint x: 244, endPoint y: 176, distance: 7.5
click at [236, 174] on button "[DATE]" at bounding box center [250, 171] width 69 height 19
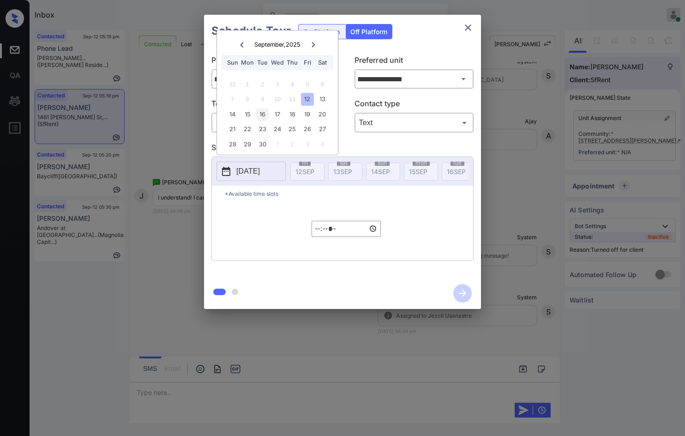
click at [264, 117] on div "16" at bounding box center [262, 114] width 12 height 12
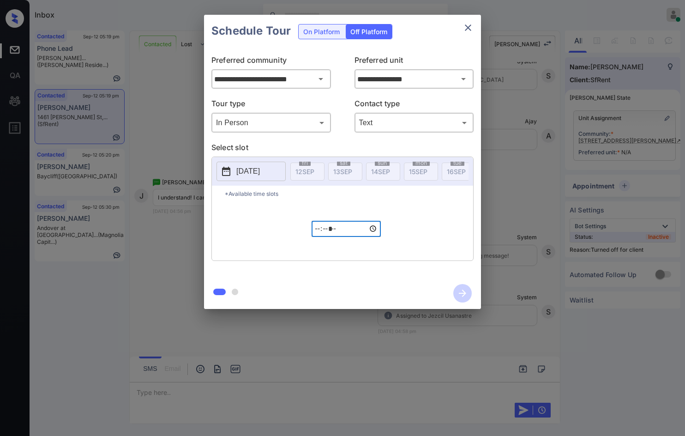
click at [315, 234] on input "*****" at bounding box center [346, 229] width 69 height 16
type input "*****"
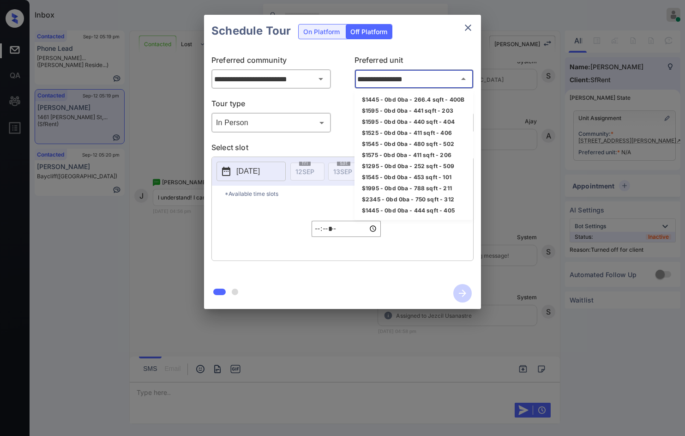
click at [396, 78] on input "**********" at bounding box center [414, 79] width 119 height 18
click at [579, 136] on div "**********" at bounding box center [342, 162] width 685 height 324
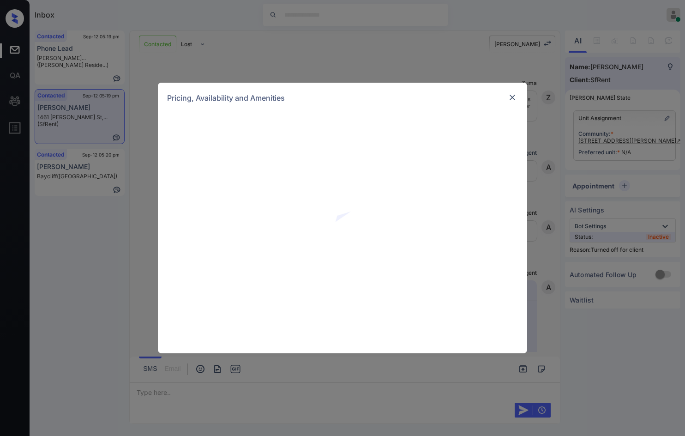
scroll to position [865, 0]
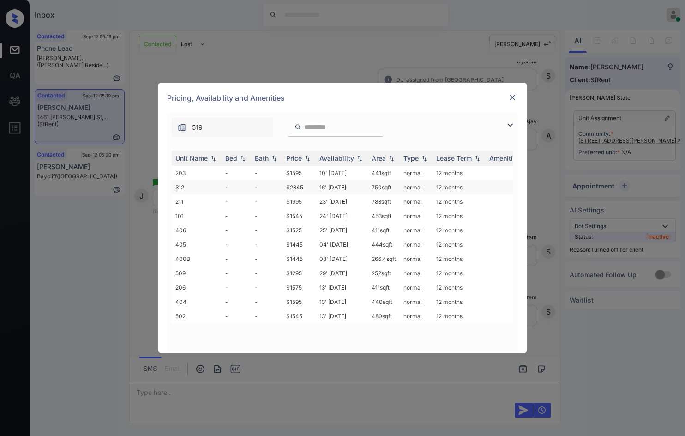
click at [362, 184] on td "16' [DATE]" at bounding box center [342, 187] width 52 height 14
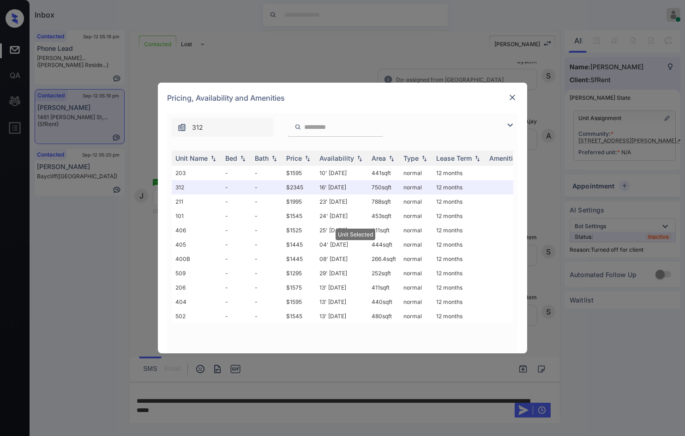
click at [509, 98] on img at bounding box center [512, 97] width 9 height 9
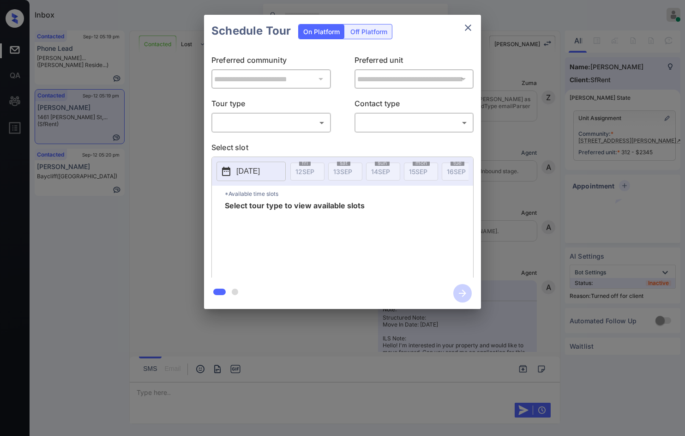
scroll to position [865, 0]
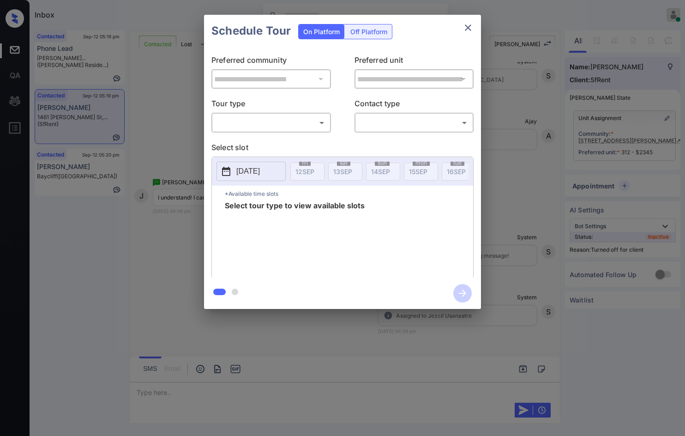
click at [376, 33] on div "Off Platform" at bounding box center [369, 31] width 46 height 14
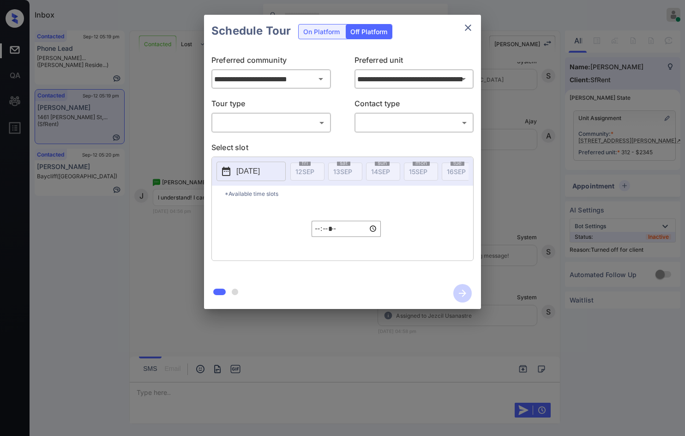
click at [322, 120] on body "Inbox Jezcil Usanastre Online Set yourself offline Set yourself on break Profil…" at bounding box center [342, 218] width 685 height 436
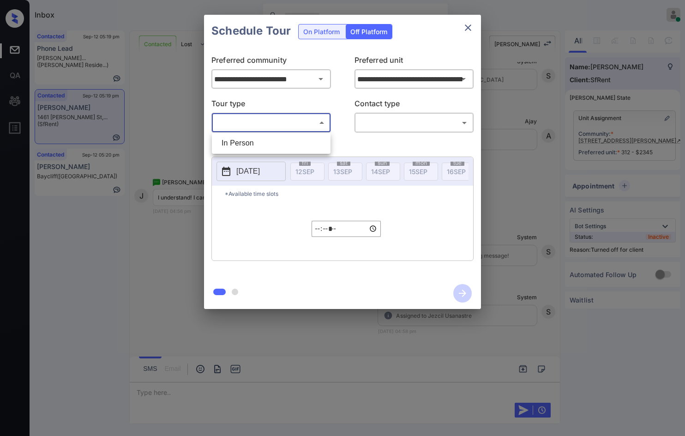
click at [308, 134] on ul "In Person" at bounding box center [271, 142] width 119 height 21
click at [285, 138] on li "In Person" at bounding box center [271, 143] width 114 height 17
type input "********"
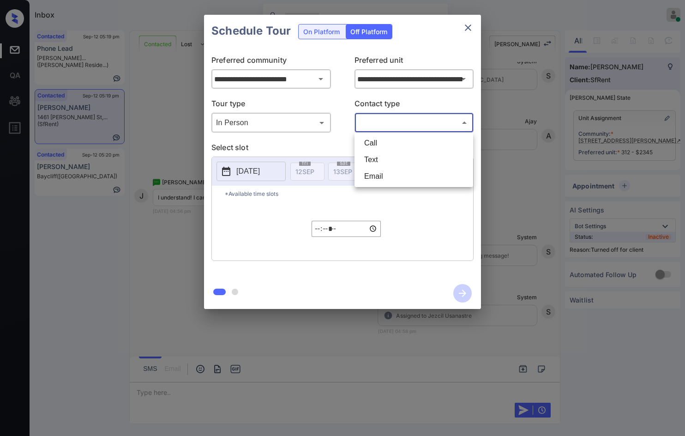
click at [421, 126] on body "Inbox Jezcil Usanastre Online Set yourself offline Set yourself on break Profil…" at bounding box center [342, 218] width 685 height 436
click at [399, 160] on li "Text" at bounding box center [414, 159] width 114 height 17
type input "****"
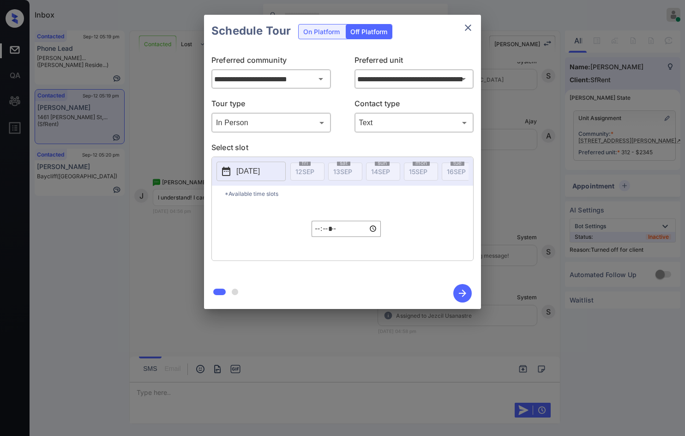
click at [245, 161] on div "[DATE] 12 SEP [DATE] [DATE] [DATE] [DATE] [DATE] [DATE] [DATE] [DATE] [DATE] [D…" at bounding box center [342, 171] width 261 height 29
click at [247, 169] on p "[DATE]" at bounding box center [248, 171] width 24 height 11
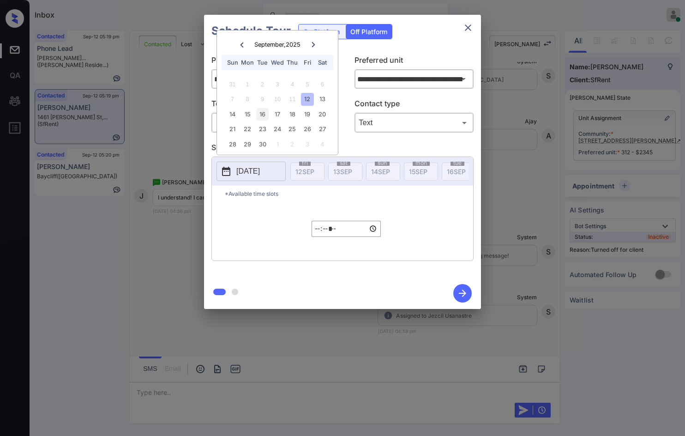
click at [265, 115] on div "16" at bounding box center [262, 114] width 12 height 12
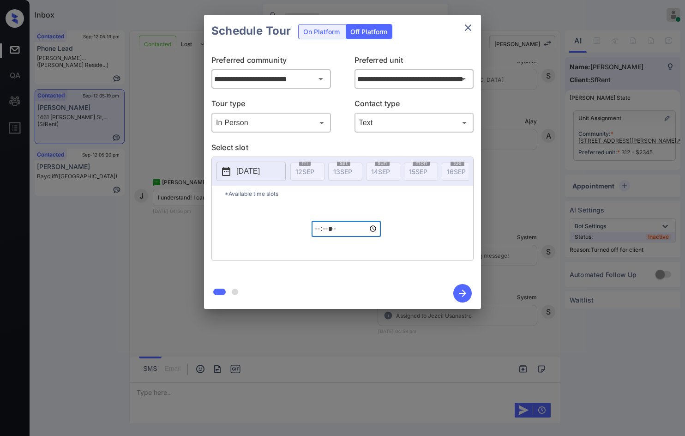
click at [321, 237] on input "*****" at bounding box center [346, 229] width 69 height 16
type input "*****"
click at [460, 294] on icon "button" at bounding box center [462, 292] width 7 height 7
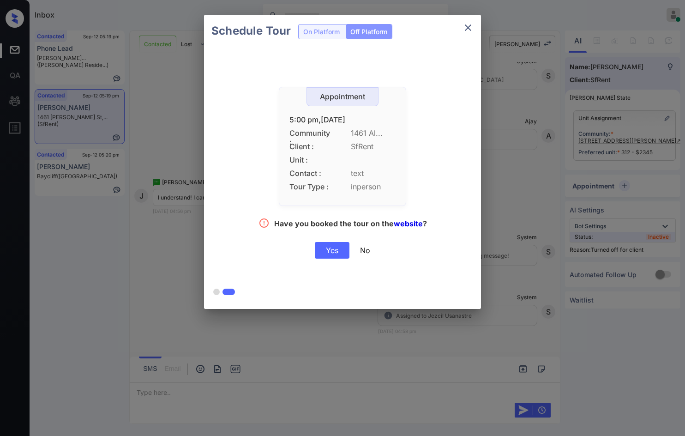
click at [333, 251] on div "Yes" at bounding box center [332, 250] width 35 height 17
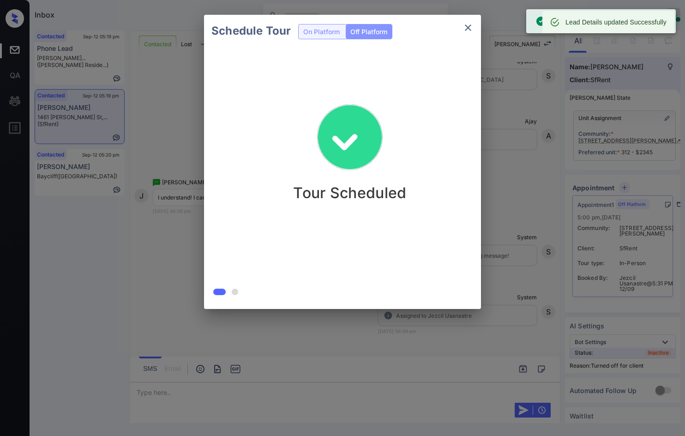
click at [541, 183] on div "Schedule Tour On Platform Off Platform Tour Scheduled" at bounding box center [342, 162] width 685 height 324
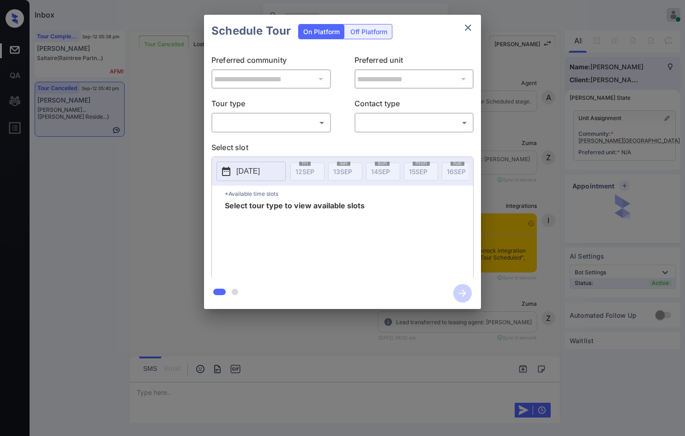
scroll to position [1552, 0]
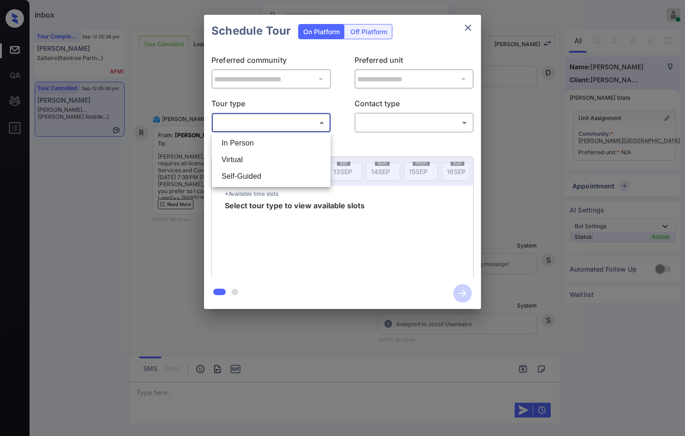
click at [294, 120] on body "Inbox Jezcil Usanastre Online Set yourself offline Set yourself on break Profil…" at bounding box center [342, 218] width 685 height 436
click at [282, 138] on li "In Person" at bounding box center [271, 143] width 114 height 17
type input "********"
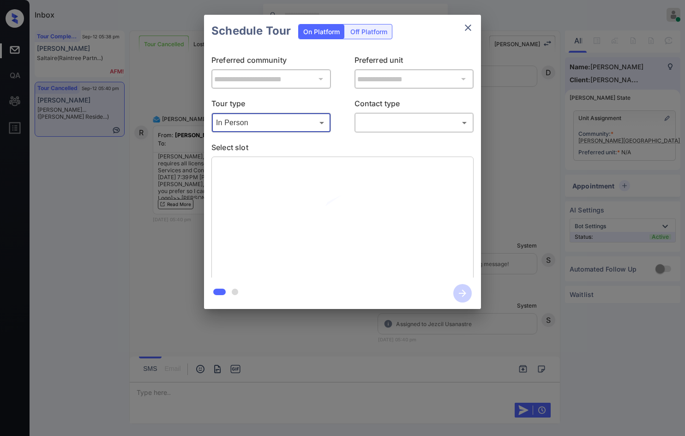
click at [368, 126] on body "Inbox Jezcil Usanastre Online Set yourself offline Set yourself on break Profil…" at bounding box center [342, 218] width 685 height 436
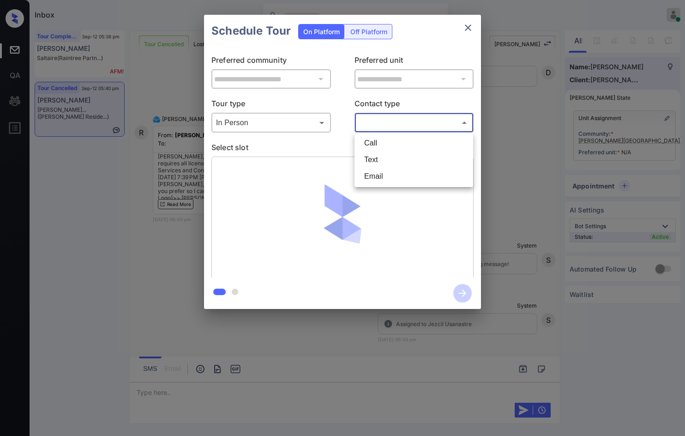
drag, startPoint x: 367, startPoint y: 164, endPoint x: 372, endPoint y: 178, distance: 14.9
click at [372, 178] on ul "Call Text Email" at bounding box center [413, 159] width 119 height 54
click at [372, 178] on li "Email" at bounding box center [414, 176] width 114 height 17
type input "*****"
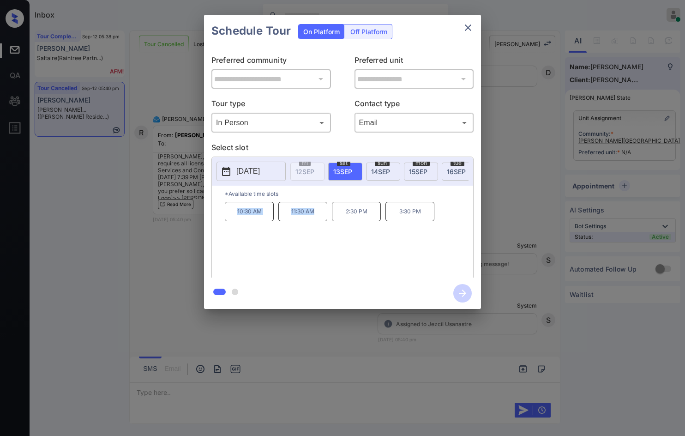
drag, startPoint x: 234, startPoint y: 212, endPoint x: 313, endPoint y: 216, distance: 78.5
click at [313, 216] on div "10:30 AM 11:30 AM 2:30 PM 3:30 PM" at bounding box center [349, 239] width 248 height 74
copy div "10:30 AM 11:30 AM"
click at [161, 246] on div "**********" at bounding box center [342, 162] width 685 height 324
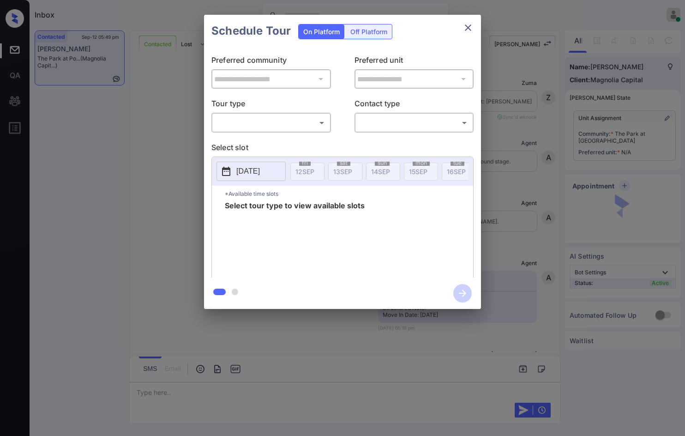
scroll to position [708, 0]
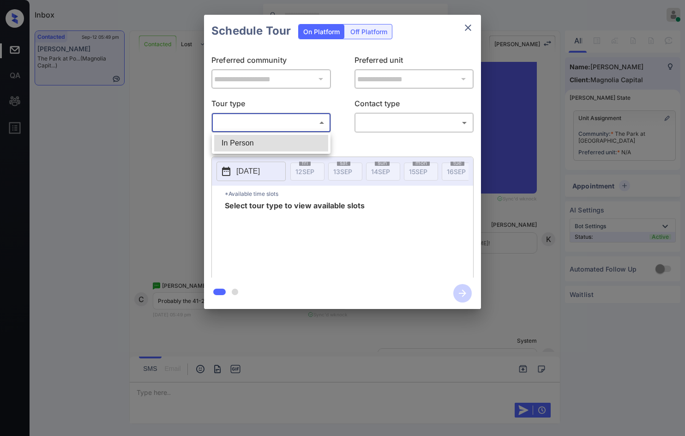
click at [297, 125] on body "Inbox Jezcil Usanastre Online Set yourself offline Set yourself on break Profil…" at bounding box center [342, 218] width 685 height 436
click at [299, 139] on li "In Person" at bounding box center [271, 143] width 114 height 17
type input "********"
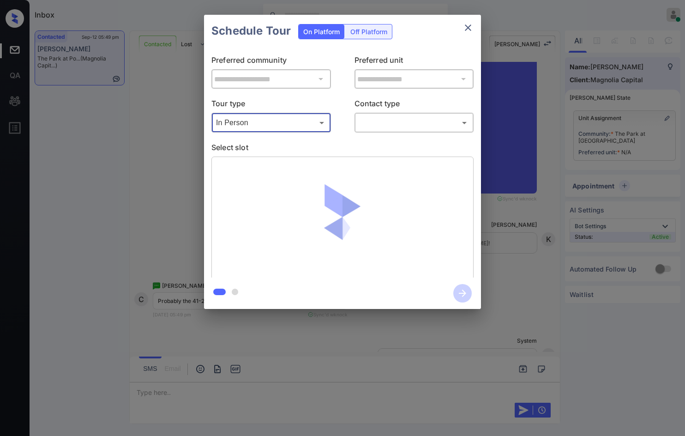
click at [422, 120] on body "Inbox Jezcil Usanastre Online Set yourself offline Set yourself on break Profil…" at bounding box center [342, 218] width 685 height 436
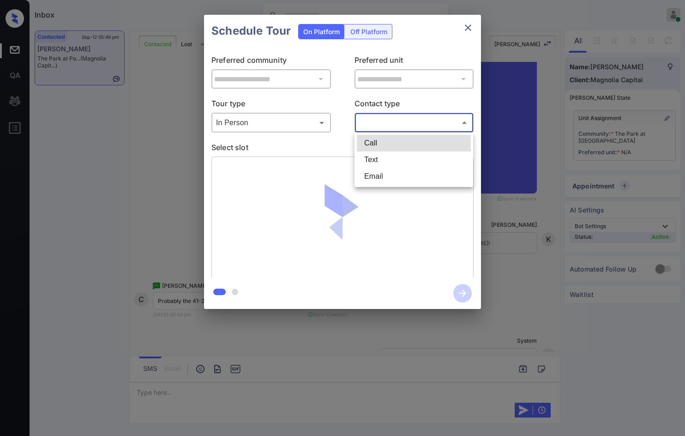
click at [416, 147] on li "Call" at bounding box center [414, 143] width 114 height 17
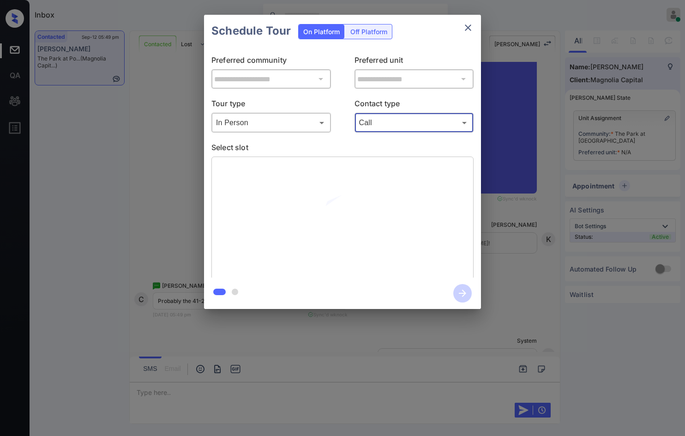
click at [399, 116] on body "Inbox Jezcil Usanastre Online Set yourself offline Set yourself on break Profil…" at bounding box center [342, 218] width 685 height 436
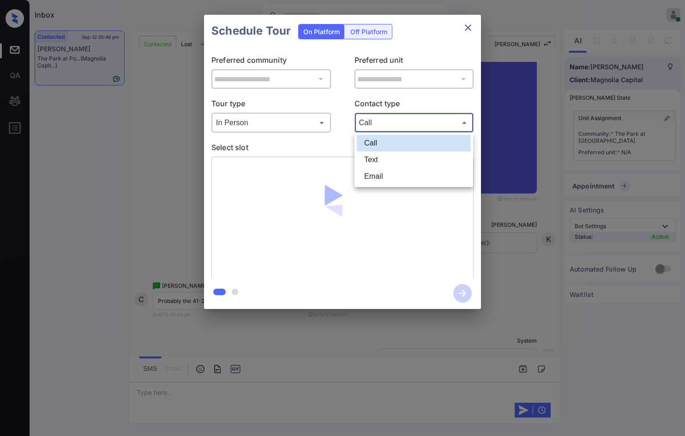
click at [412, 155] on li "Text" at bounding box center [414, 159] width 114 height 17
type input "****"
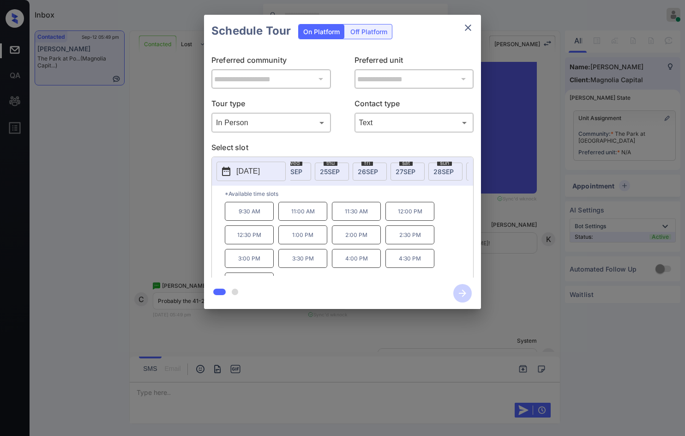
scroll to position [0, 501]
click at [406, 165] on div "[DATE]" at bounding box center [412, 171] width 34 height 18
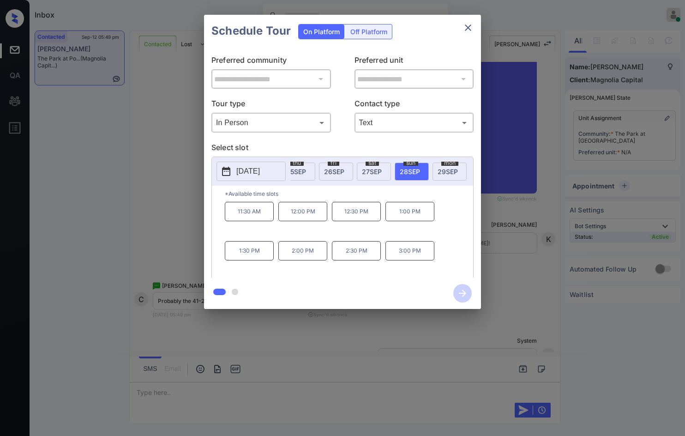
click at [145, 180] on div "**********" at bounding box center [342, 162] width 685 height 324
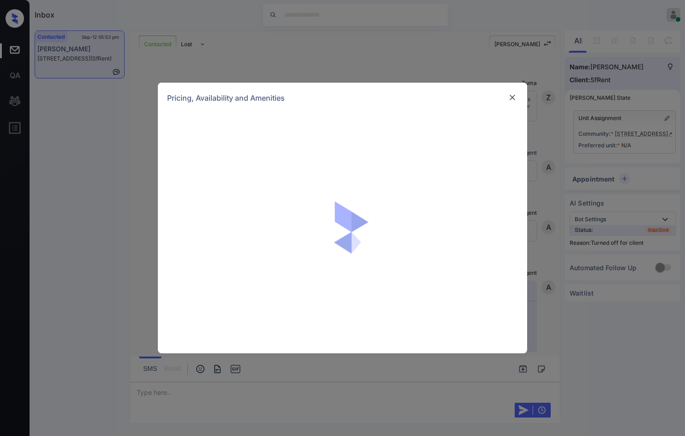
scroll to position [2590, 0]
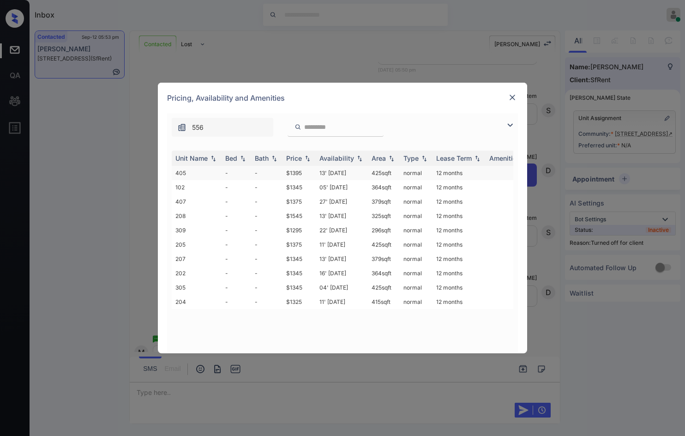
click at [387, 177] on td "425 sqft" at bounding box center [384, 173] width 32 height 14
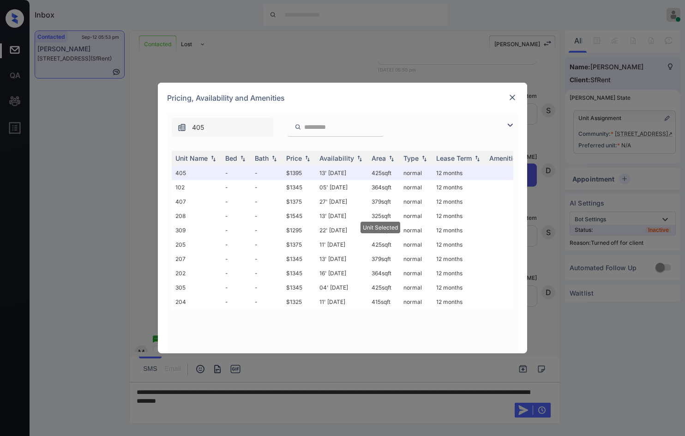
click at [513, 98] on img at bounding box center [512, 97] width 9 height 9
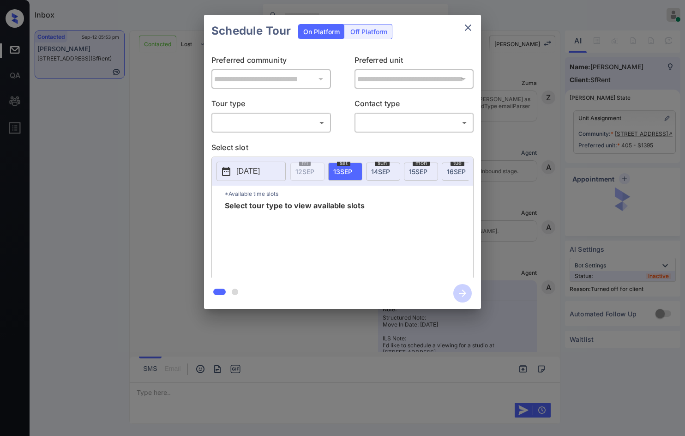
scroll to position [2650, 0]
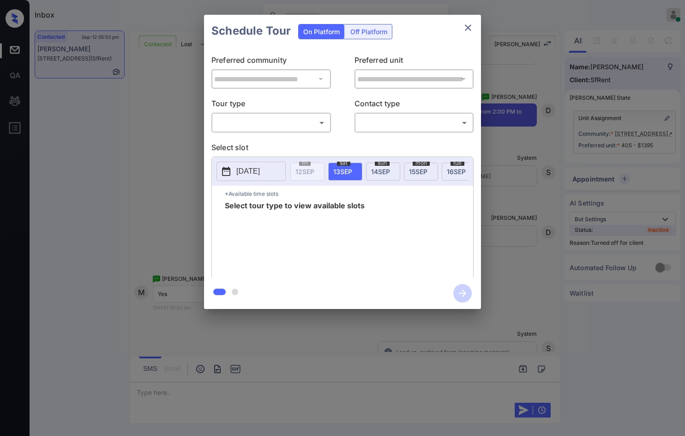
click at [371, 36] on div "Off Platform" at bounding box center [369, 31] width 46 height 14
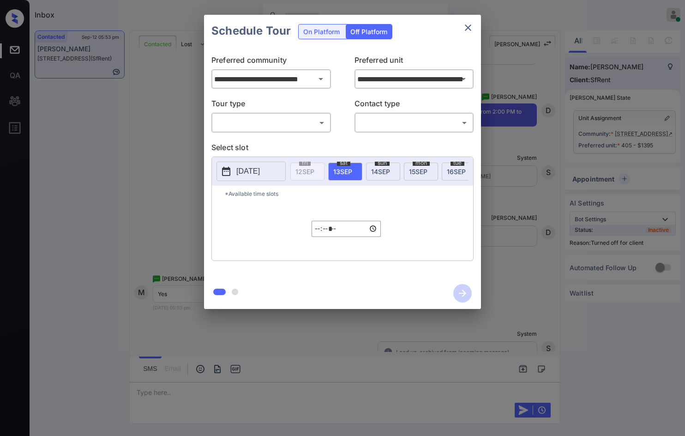
click at [300, 117] on body "Inbox Jezcil Usanastre Online Set yourself offline Set yourself on break Profil…" at bounding box center [342, 218] width 685 height 436
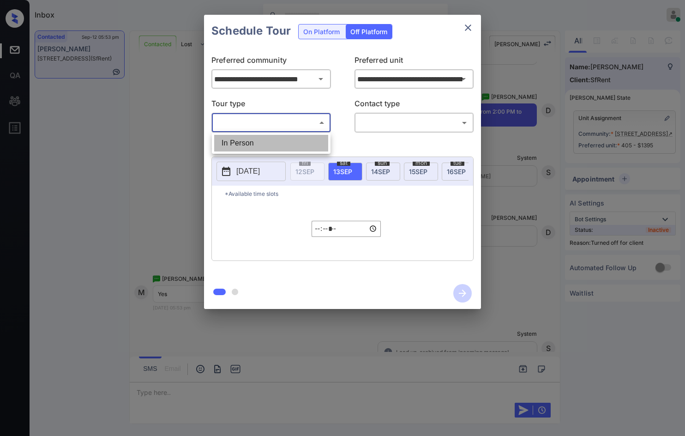
click at [300, 143] on li "In Person" at bounding box center [271, 143] width 114 height 17
type input "********"
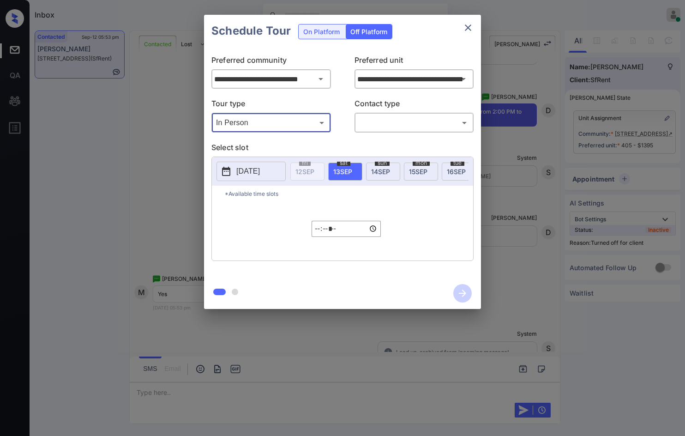
click at [378, 127] on body "Inbox Jezcil Usanastre Online Set yourself offline Set yourself on break Profil…" at bounding box center [342, 218] width 685 height 436
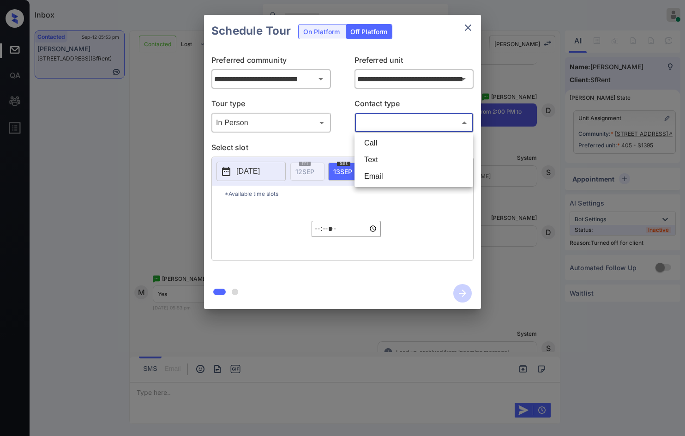
click at [380, 156] on li "Text" at bounding box center [414, 159] width 114 height 17
type input "****"
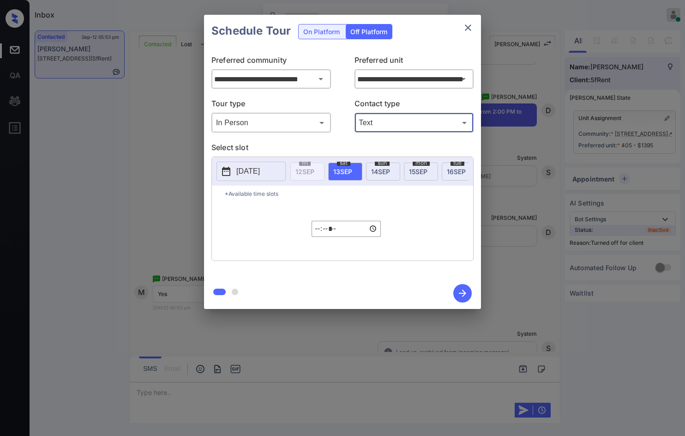
click at [260, 167] on p "[DATE]" at bounding box center [248, 171] width 24 height 11
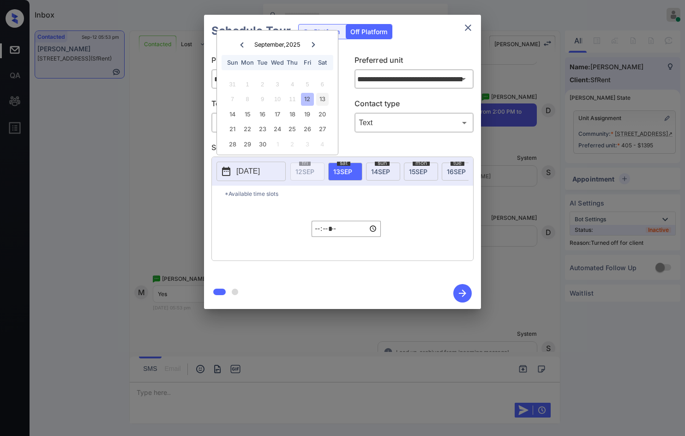
click at [318, 98] on div "13" at bounding box center [322, 99] width 12 height 12
click at [317, 234] on input "*****" at bounding box center [346, 229] width 69 height 16
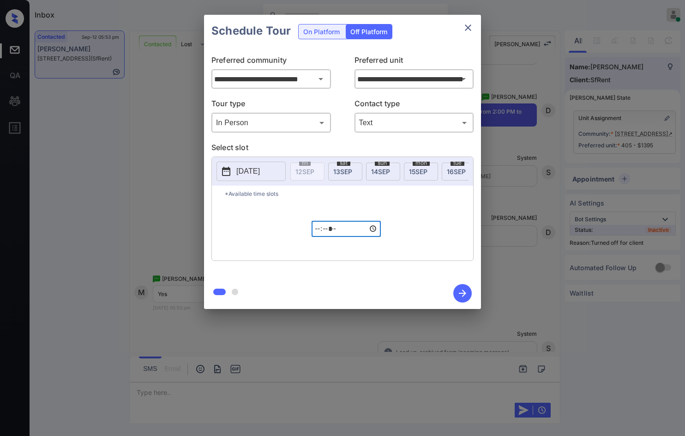
type input "*****"
click at [458, 291] on icon "button" at bounding box center [462, 293] width 18 height 18
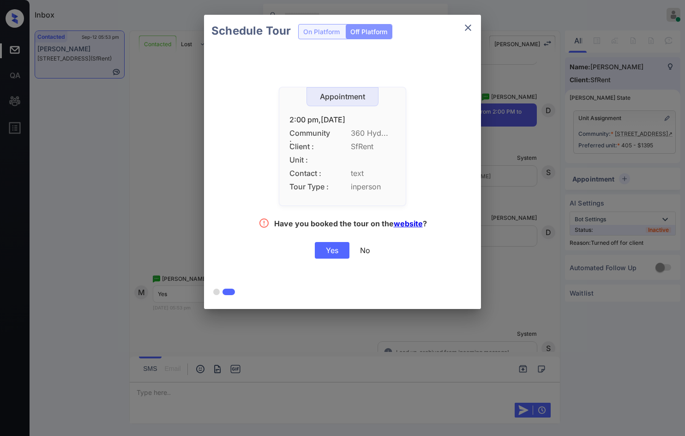
click at [324, 255] on div "Yes" at bounding box center [332, 250] width 35 height 17
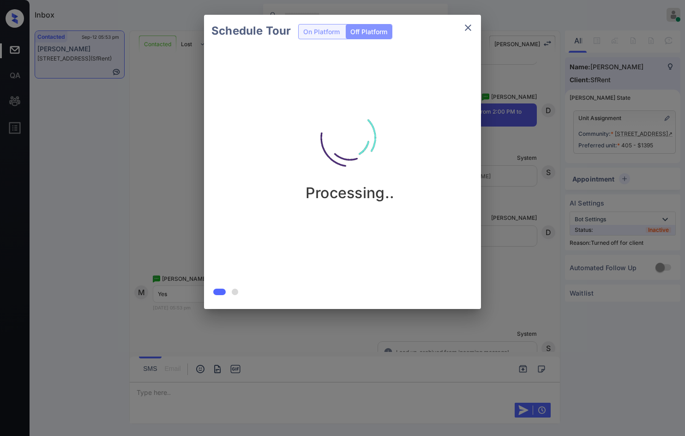
click at [453, 220] on div "Processing.." at bounding box center [350, 174] width 292 height 254
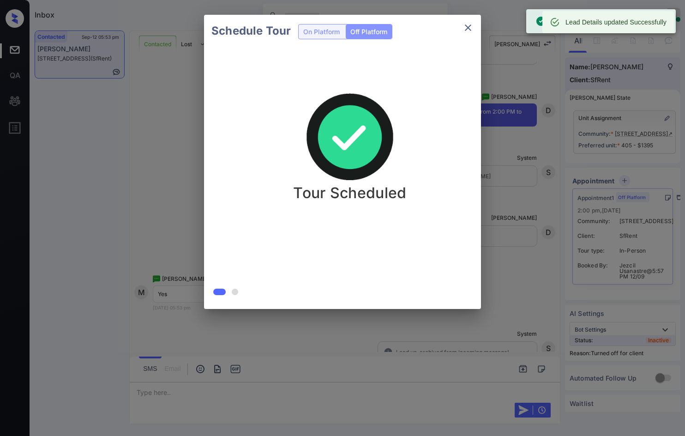
click at [129, 103] on div "Schedule Tour On Platform Off Platform Tour Scheduled" at bounding box center [342, 162] width 685 height 324
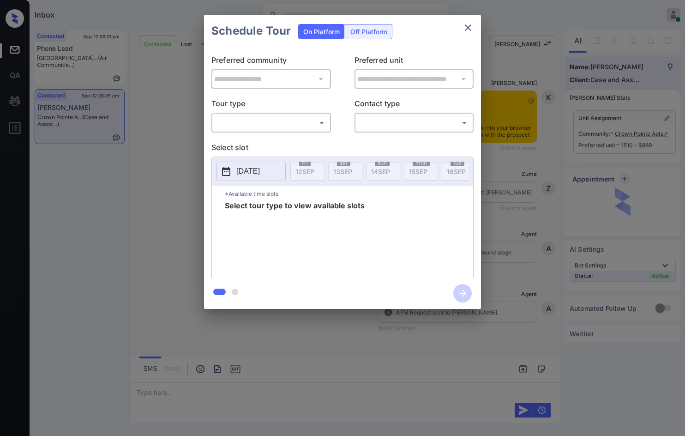
scroll to position [4829, 0]
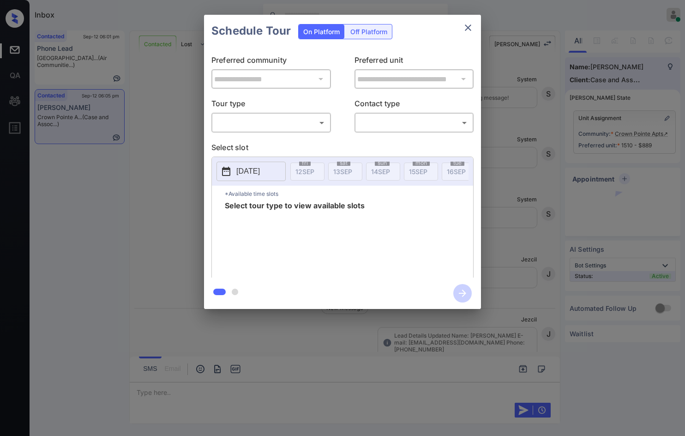
click at [273, 119] on body "Inbox Jezcil Usanastre Online Set yourself offline Set yourself on break Profil…" at bounding box center [342, 218] width 685 height 436
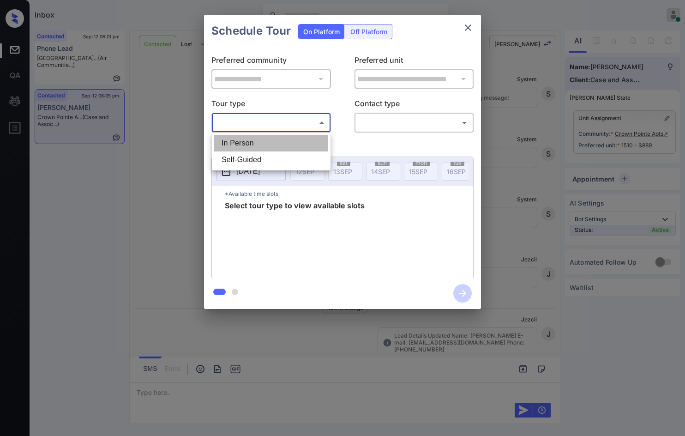
click at [268, 139] on li "In Person" at bounding box center [271, 143] width 114 height 17
type input "********"
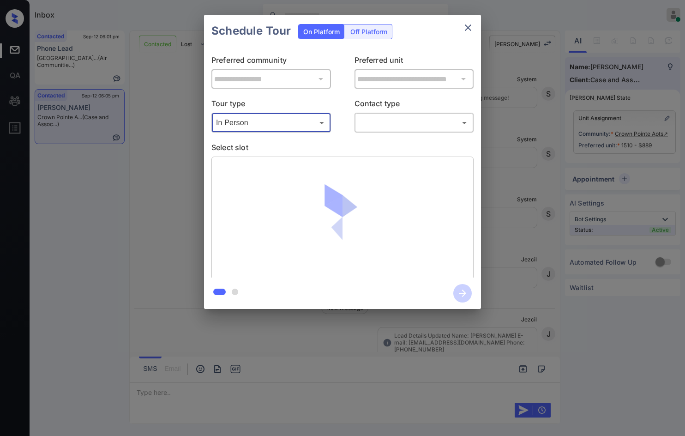
click at [361, 129] on body "Inbox Jezcil Usanastre Online Set yourself offline Set yourself on break Profil…" at bounding box center [342, 218] width 685 height 436
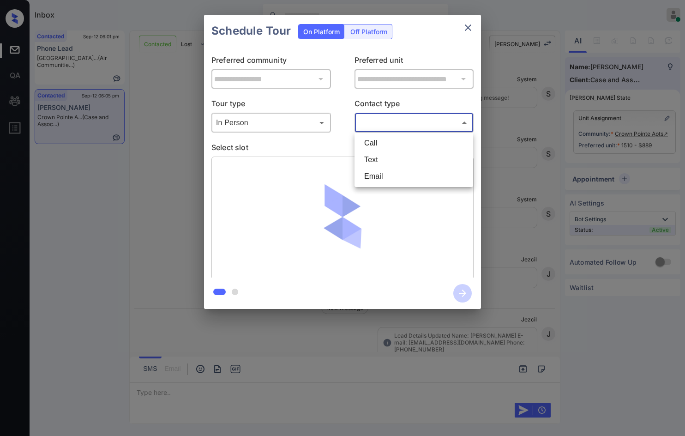
click at [384, 162] on li "Text" at bounding box center [414, 159] width 114 height 17
type input "****"
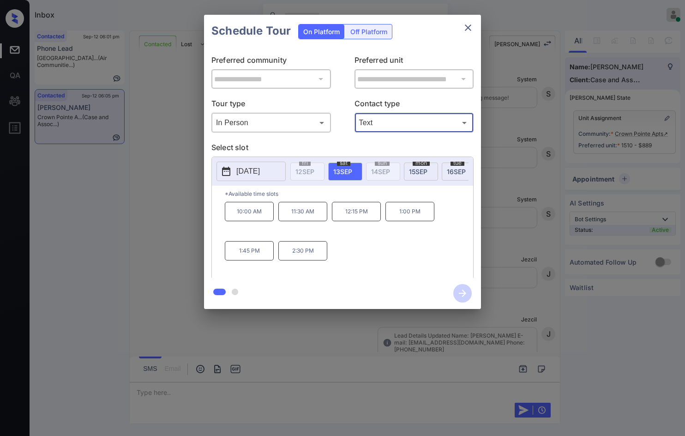
click at [449, 174] on span "[DATE]" at bounding box center [456, 172] width 19 height 8
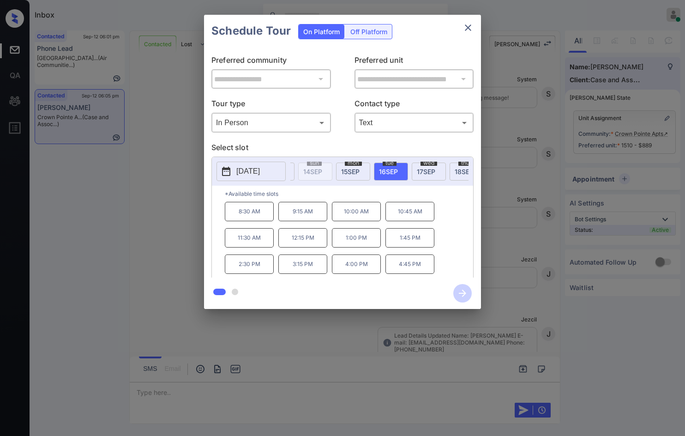
scroll to position [0, 115]
click at [373, 172] on span "[DATE]" at bounding box center [379, 172] width 18 height 8
click at [142, 193] on div "**********" at bounding box center [342, 162] width 685 height 324
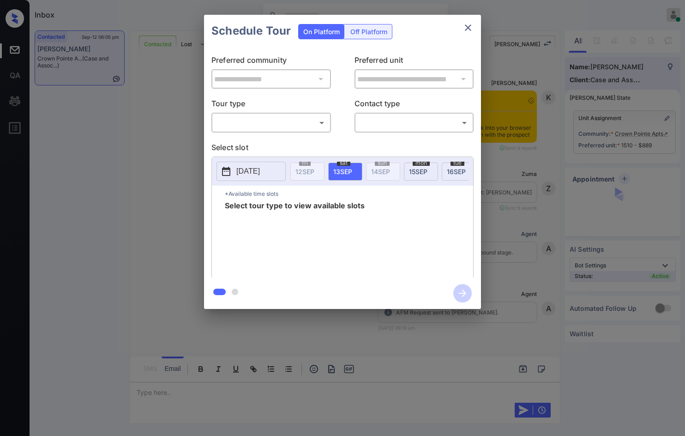
scroll to position [4708, 0]
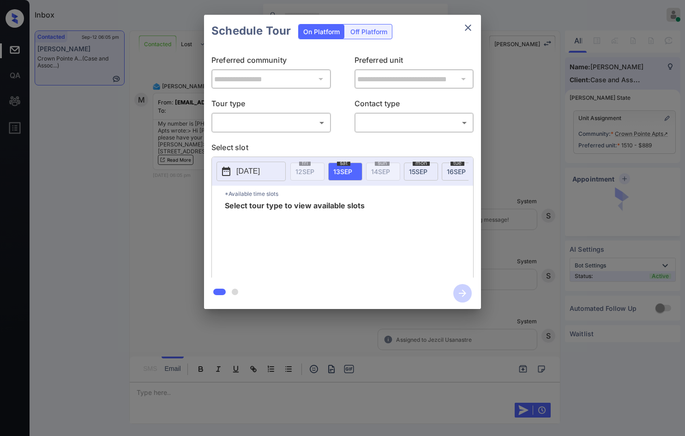
click at [293, 122] on body "Inbox Jezcil Usanastre Online Set yourself offline Set yourself on break Profil…" at bounding box center [342, 218] width 685 height 436
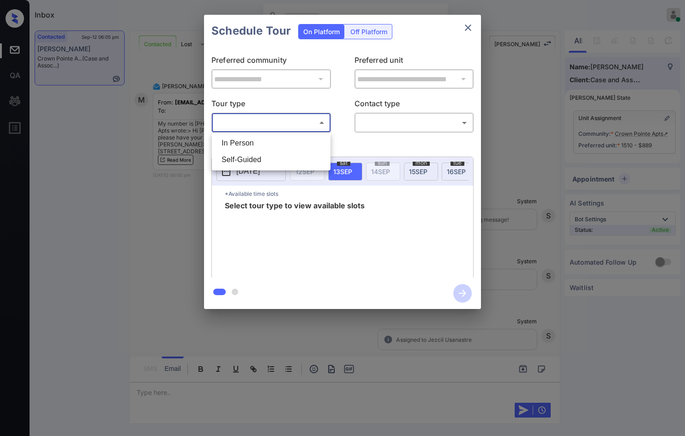
drag, startPoint x: 299, startPoint y: 139, endPoint x: 305, endPoint y: 139, distance: 5.6
click at [300, 139] on li "In Person" at bounding box center [271, 143] width 114 height 17
type input "********"
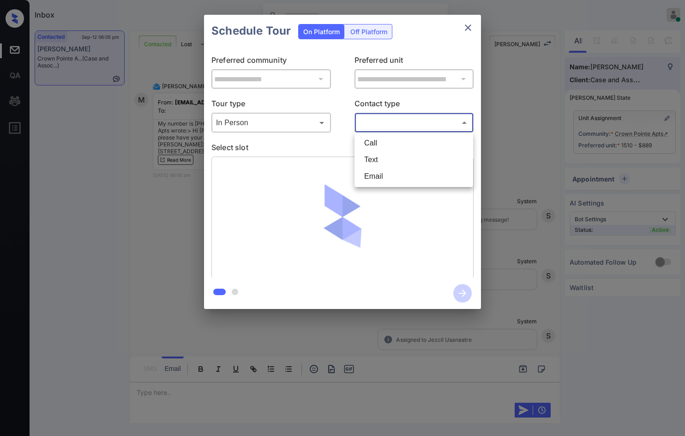
click at [387, 123] on body "Inbox Jezcil Usanastre Online Set yourself offline Set yourself on break Profil…" at bounding box center [342, 218] width 685 height 436
click at [398, 162] on li "Text" at bounding box center [414, 159] width 114 height 17
click at [390, 132] on div "Text **** ​" at bounding box center [414, 123] width 120 height 20
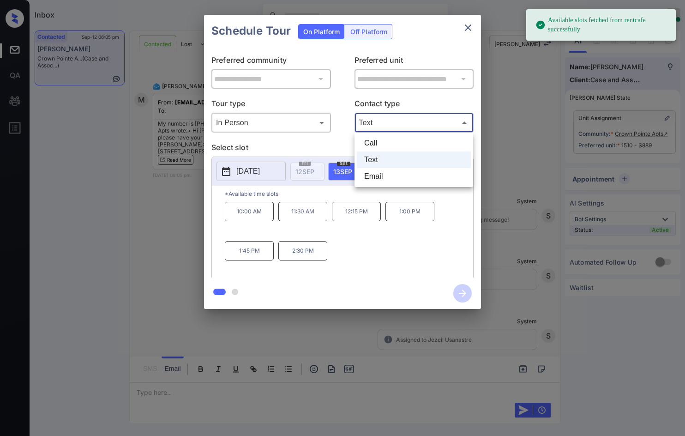
click at [378, 128] on body "Available slots fetched from rentcafe successfully Inbox Jezcil Usanastre Onlin…" at bounding box center [342, 218] width 685 height 436
click at [382, 173] on li "Email" at bounding box center [414, 176] width 114 height 17
type input "*****"
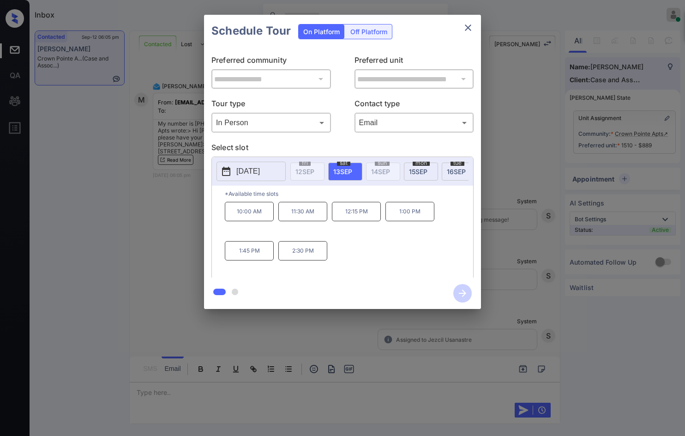
click at [260, 176] on p "[DATE]" at bounding box center [248, 171] width 24 height 11
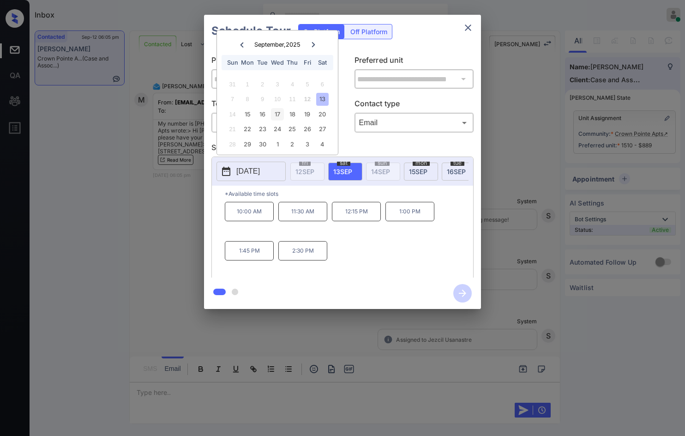
click at [275, 116] on div "17" at bounding box center [277, 114] width 12 height 12
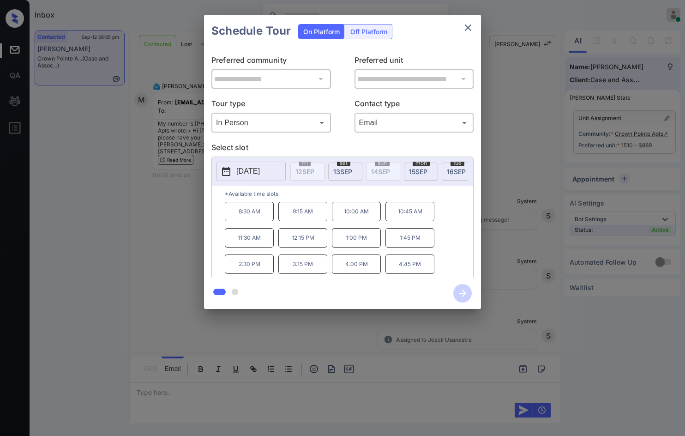
click at [402, 198] on p "*Available time slots" at bounding box center [349, 194] width 248 height 16
click at [405, 168] on div "wed 17 SEP" at bounding box center [395, 171] width 34 height 18
click at [260, 246] on p "11:30 AM" at bounding box center [249, 237] width 49 height 19
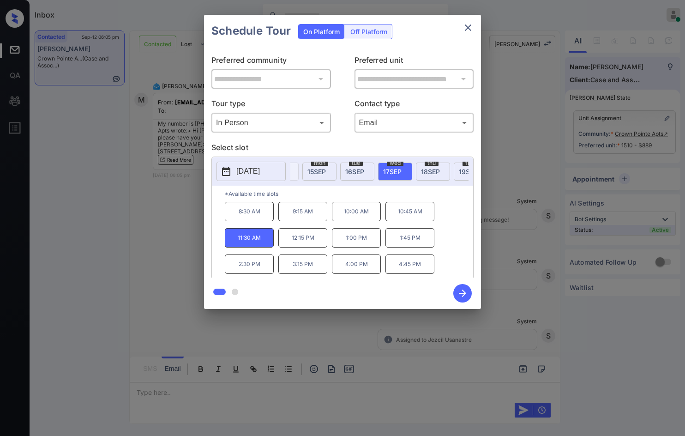
click at [455, 277] on div at bounding box center [342, 292] width 277 height 31
drag, startPoint x: 463, startPoint y: 280, endPoint x: 463, endPoint y: 286, distance: 6.0
click at [463, 281] on div at bounding box center [342, 292] width 277 height 31
click at [463, 286] on icon "button" at bounding box center [462, 293] width 18 height 18
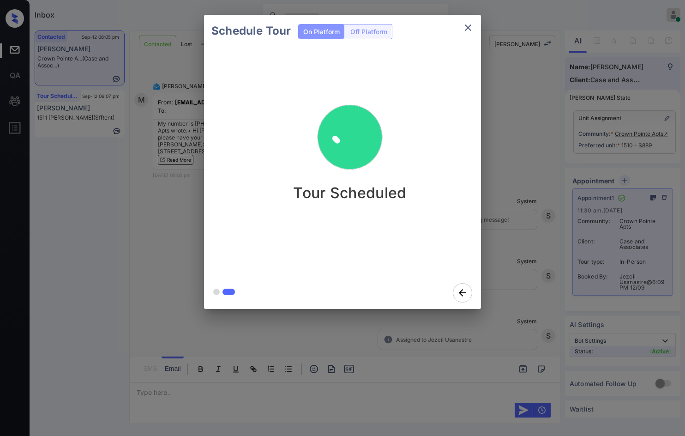
click at [178, 248] on div "Schedule Tour On Platform Off Platform Tour Scheduled" at bounding box center [342, 162] width 685 height 324
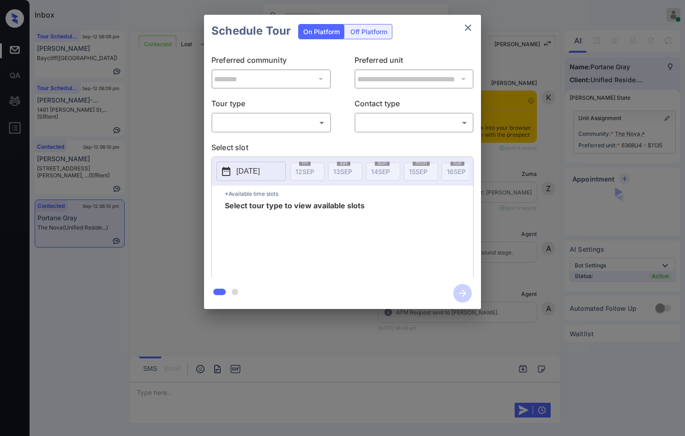
scroll to position [1658, 0]
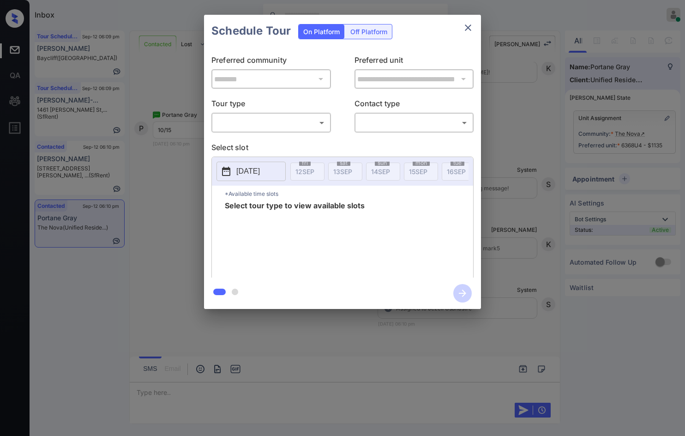
click at [301, 122] on body "Inbox Jezcil Usanastre Online Set yourself offline Set yourself on break Profil…" at bounding box center [342, 218] width 685 height 436
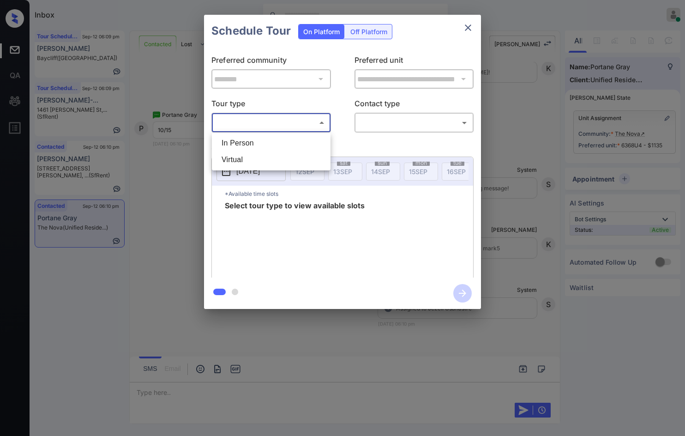
click at [296, 138] on li "In Person" at bounding box center [271, 143] width 114 height 17
type input "********"
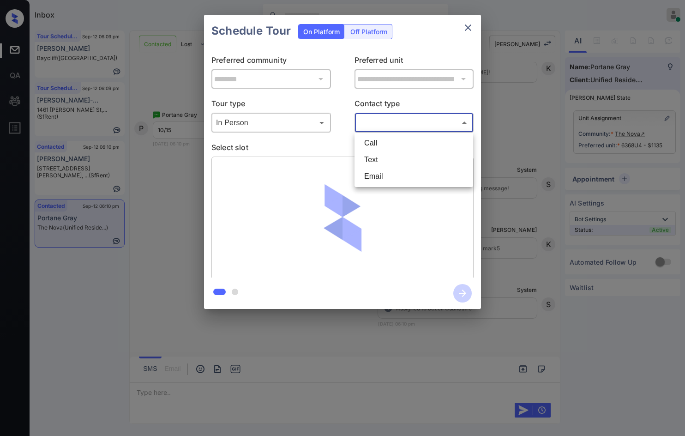
click at [374, 127] on body "Inbox Jezcil Usanastre Online Set yourself offline Set yourself on break Profil…" at bounding box center [342, 218] width 685 height 436
click at [382, 157] on li "Text" at bounding box center [414, 159] width 114 height 17
type input "****"
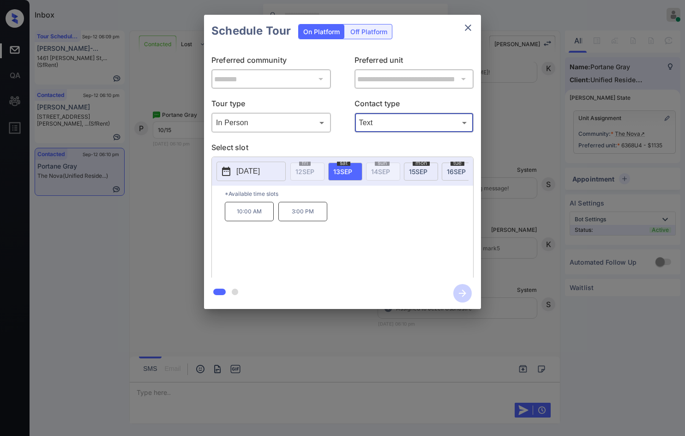
click at [257, 171] on p "[DATE]" at bounding box center [248, 171] width 24 height 11
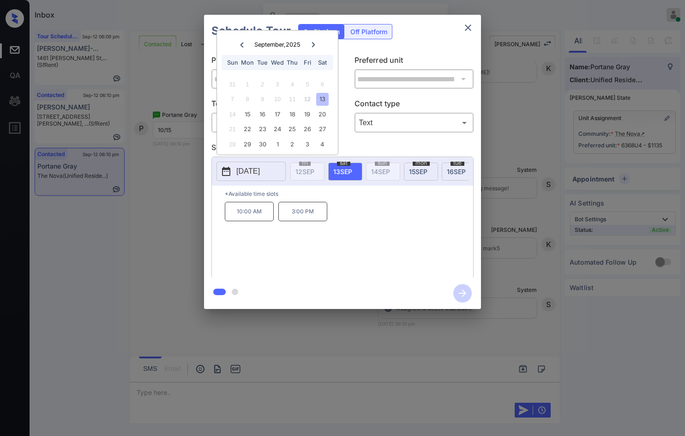
click at [315, 46] on icon at bounding box center [314, 45] width 6 height 6
click at [153, 184] on div "**********" at bounding box center [342, 162] width 685 height 324
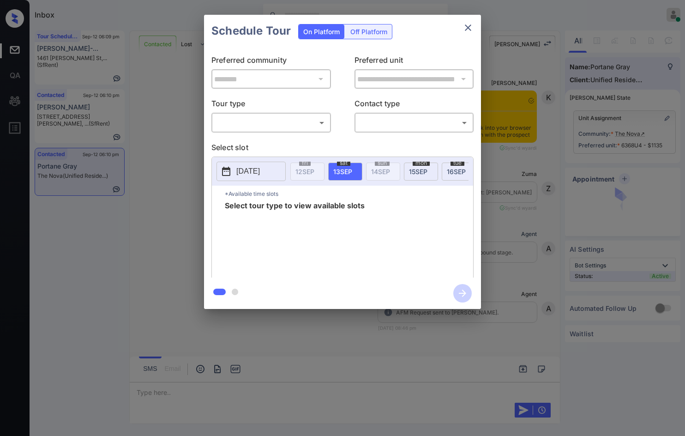
scroll to position [1658, 0]
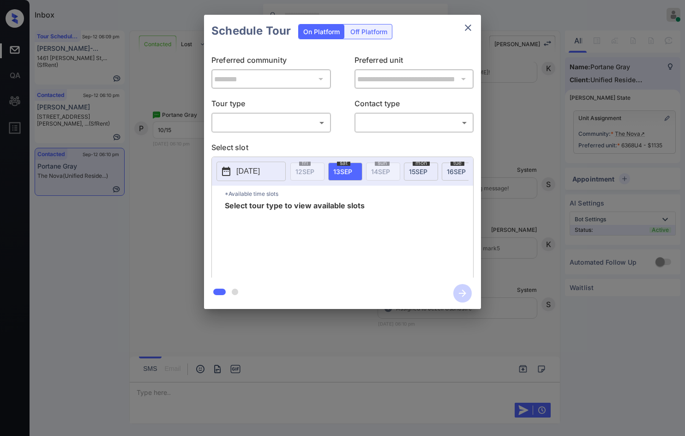
click at [286, 113] on div "​ ​" at bounding box center [271, 123] width 120 height 20
click at [288, 130] on body "Inbox Jezcil Usanastre Online Set yourself offline Set yourself on break Profil…" at bounding box center [342, 218] width 685 height 436
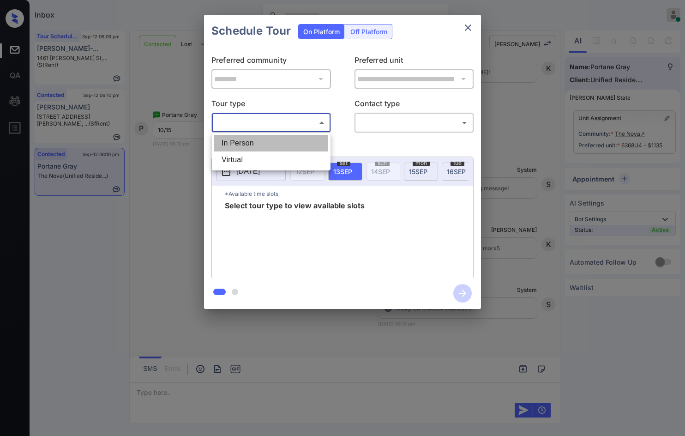
click at [285, 140] on li "In Person" at bounding box center [271, 143] width 114 height 17
type input "********"
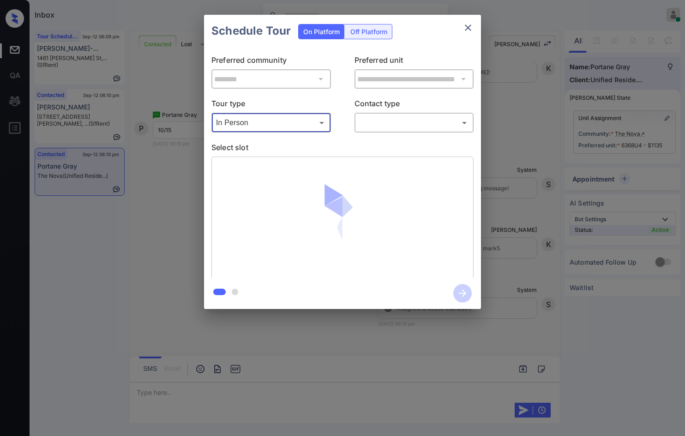
click at [368, 120] on body "Inbox Jezcil Usanastre Online Set yourself offline Set yourself on break Profil…" at bounding box center [342, 218] width 685 height 436
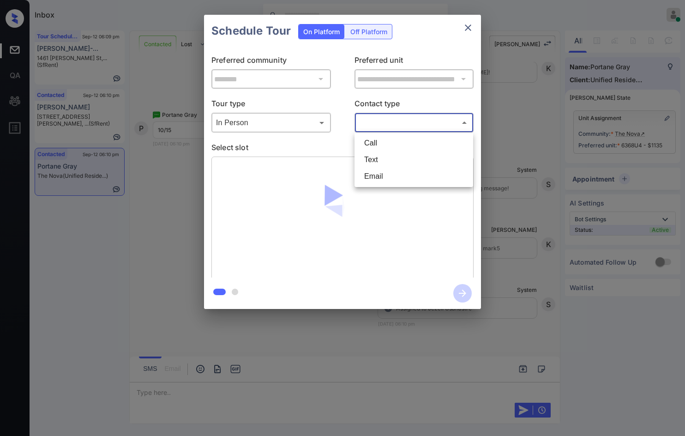
click at [385, 152] on li "Text" at bounding box center [414, 159] width 114 height 17
type input "****"
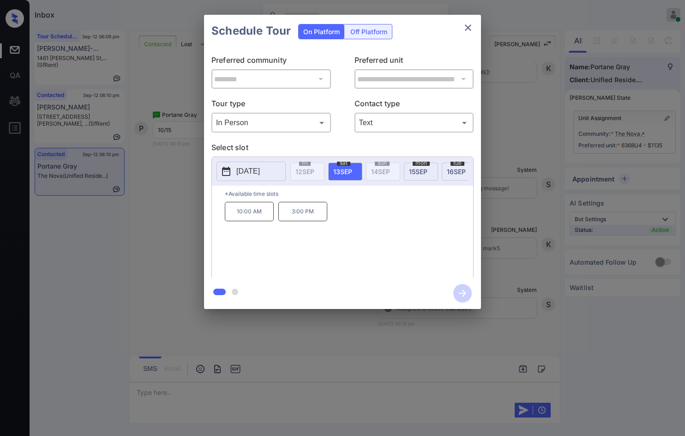
click at [260, 168] on p "[DATE]" at bounding box center [248, 171] width 24 height 11
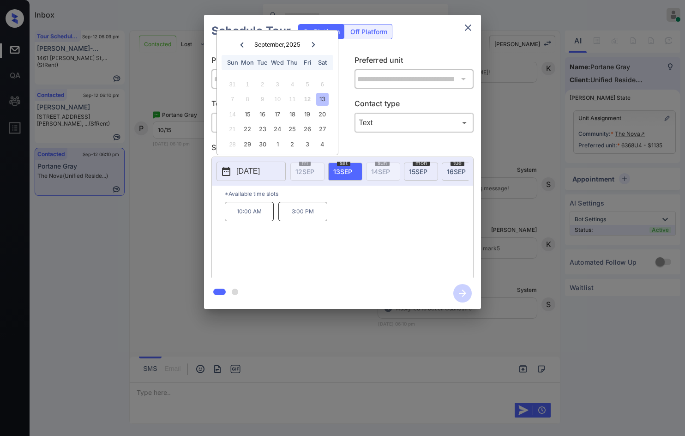
click at [317, 45] on div at bounding box center [313, 45] width 12 height 12
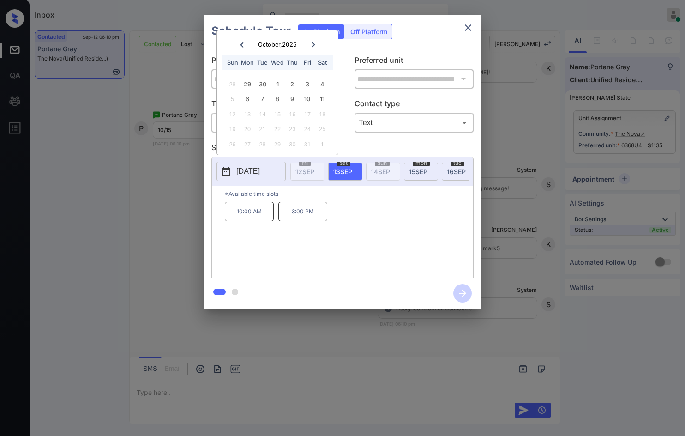
click at [116, 176] on div "**********" at bounding box center [342, 162] width 685 height 324
